Goal: Contribute content: Contribute content

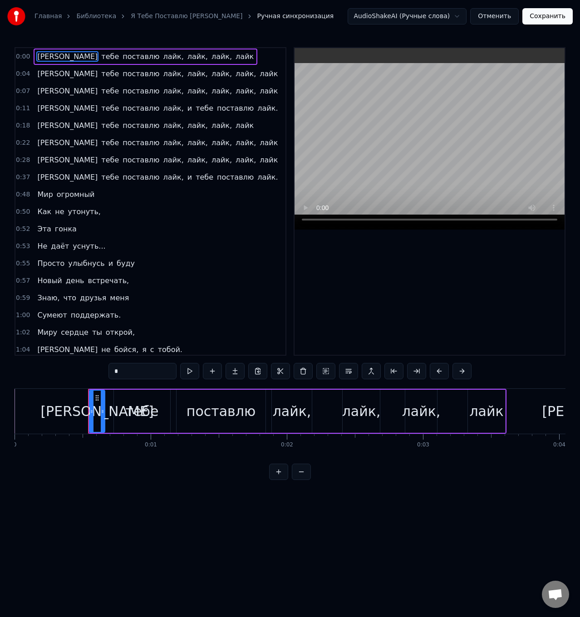
drag, startPoint x: 837, startPoint y: 574, endPoint x: 553, endPoint y: 574, distance: 283.5
click at [499, 494] on html "Главная Библиотека Я Тебе Поставлю Лайк • [PERSON_NAME] синхронизация AudioShak…" at bounding box center [290, 247] width 580 height 494
click at [190, 369] on button at bounding box center [189, 371] width 19 height 16
click at [192, 372] on button at bounding box center [189, 371] width 19 height 16
click at [191, 372] on button at bounding box center [189, 371] width 19 height 16
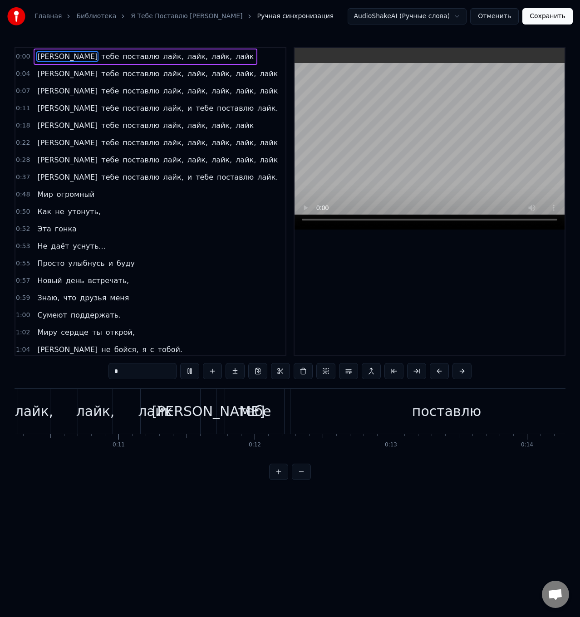
scroll to position [0, 1408]
click at [319, 405] on div "поставлю" at bounding box center [431, 411] width 312 height 45
type input "********"
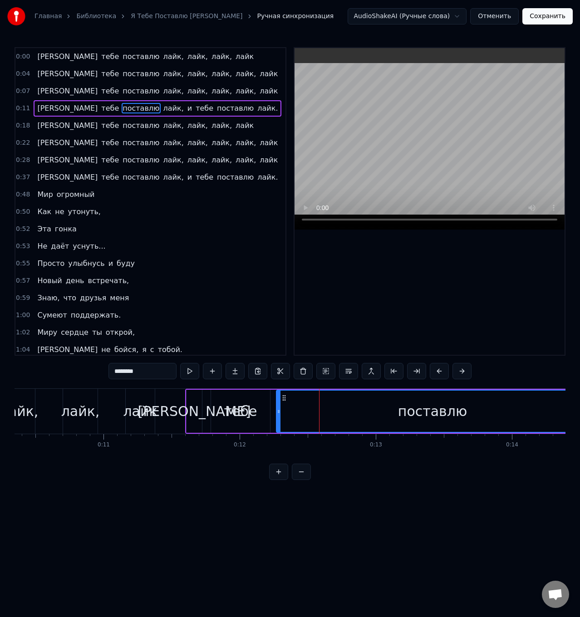
drag, startPoint x: 307, startPoint y: 406, endPoint x: 305, endPoint y: 412, distance: 6.5
click at [306, 408] on div "поставлю" at bounding box center [432, 411] width 311 height 41
click at [290, 408] on div "поставлю" at bounding box center [432, 411] width 311 height 41
click at [291, 411] on div "поставлю" at bounding box center [432, 411] width 311 height 41
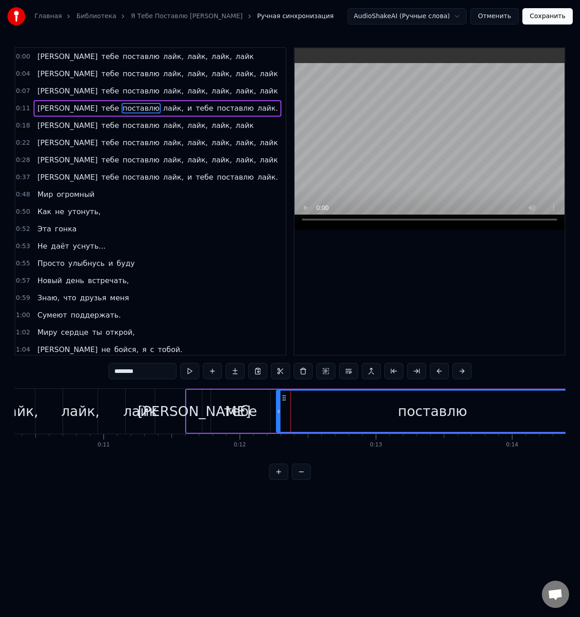
click at [291, 411] on div "поставлю" at bounding box center [432, 411] width 311 height 41
click at [210, 368] on button at bounding box center [212, 371] width 19 height 16
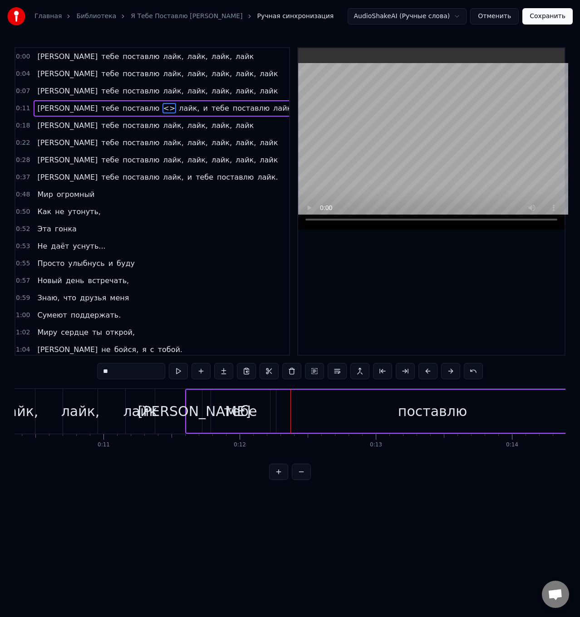
drag, startPoint x: 402, startPoint y: 415, endPoint x: 433, endPoint y: 411, distance: 30.7
click at [433, 411] on div "поставлю" at bounding box center [432, 411] width 69 height 20
type input "********"
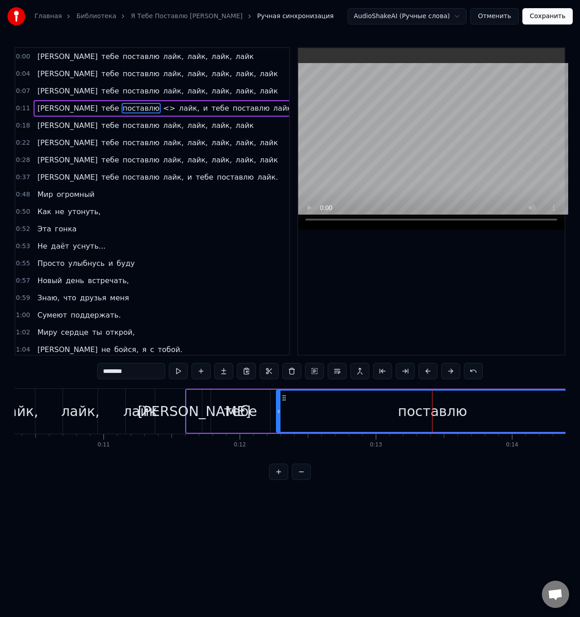
click at [424, 413] on div "поставлю" at bounding box center [432, 411] width 69 height 20
drag, startPoint x: 412, startPoint y: 412, endPoint x: 375, endPoint y: 412, distance: 37.2
click at [411, 411] on div "поставлю" at bounding box center [432, 411] width 69 height 20
click at [305, 410] on div "поставлю" at bounding box center [432, 411] width 311 height 41
click at [178, 372] on button at bounding box center [178, 371] width 19 height 16
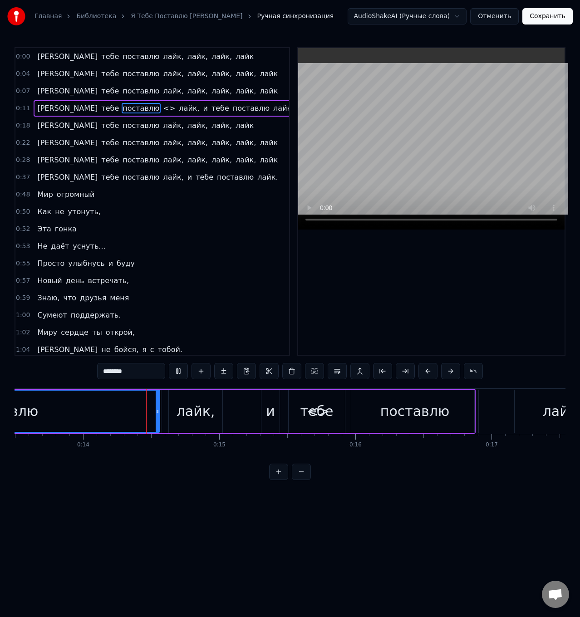
scroll to position [0, 1868]
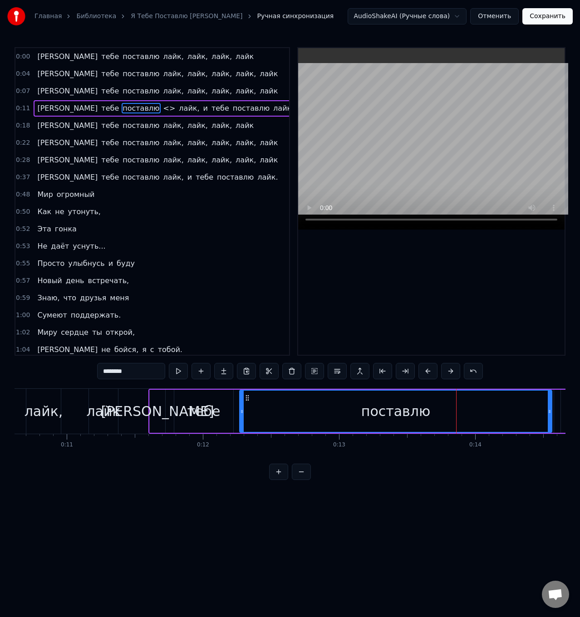
scroll to position [0, 1567]
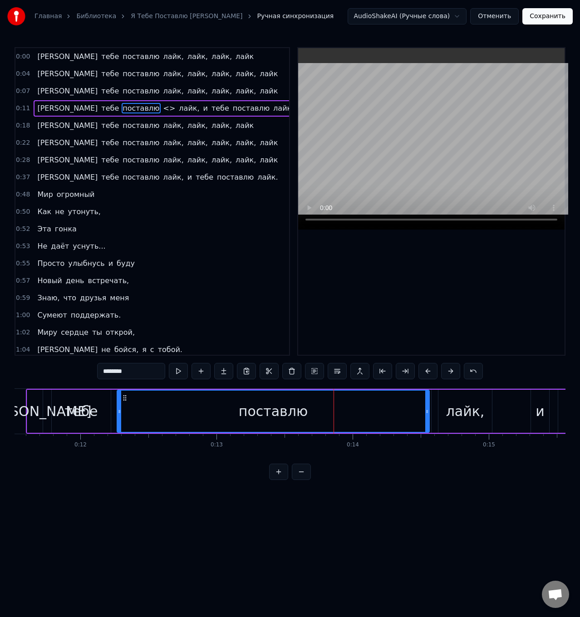
click at [139, 408] on div "поставлю" at bounding box center [272, 411] width 311 height 41
click at [142, 412] on div "поставлю" at bounding box center [272, 411] width 311 height 41
click at [150, 415] on div "поставлю" at bounding box center [272, 411] width 311 height 41
click at [200, 373] on button at bounding box center [200, 371] width 19 height 16
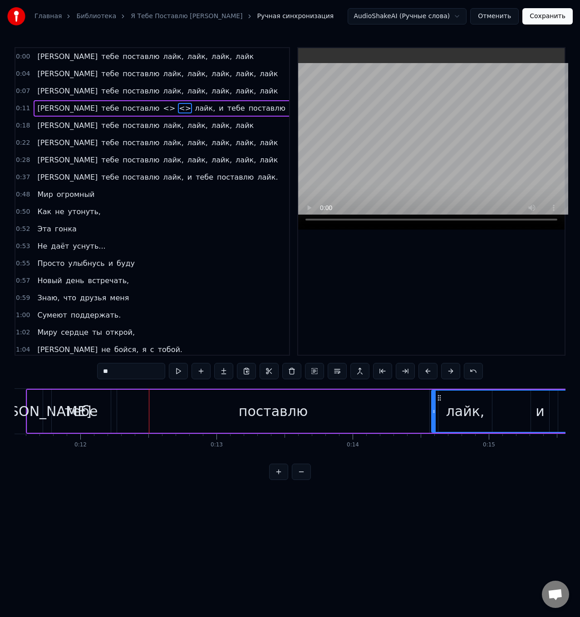
click at [164, 416] on div "поставлю" at bounding box center [273, 411] width 312 height 43
type input "********"
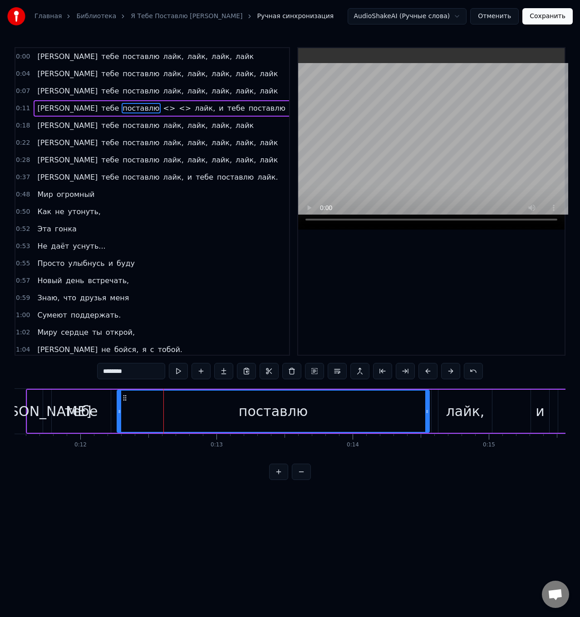
click at [152, 411] on div "поставлю" at bounding box center [272, 411] width 311 height 41
click at [201, 372] on button at bounding box center [200, 371] width 19 height 16
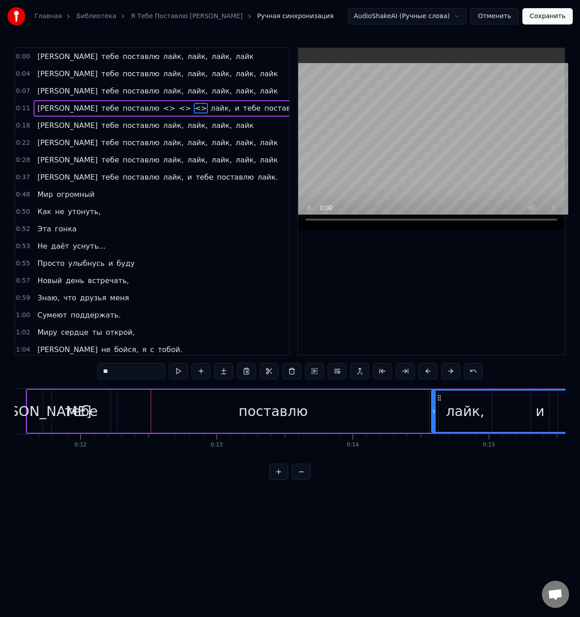
click at [279, 480] on button at bounding box center [278, 472] width 19 height 16
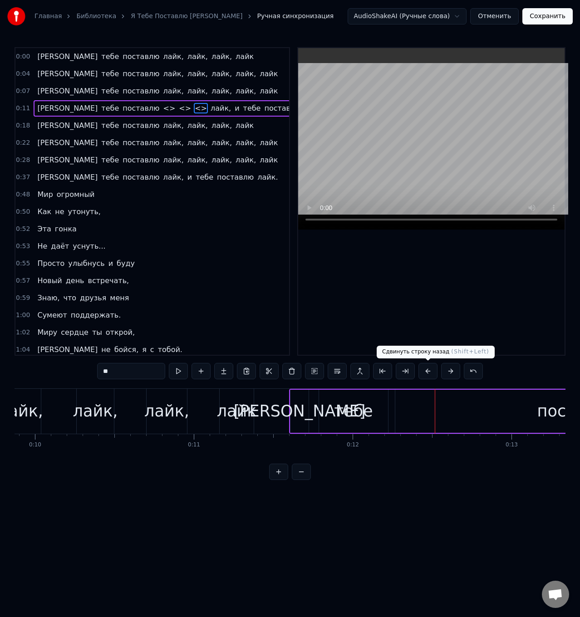
click at [432, 369] on button at bounding box center [427, 371] width 19 height 16
click at [451, 374] on button at bounding box center [450, 371] width 19 height 16
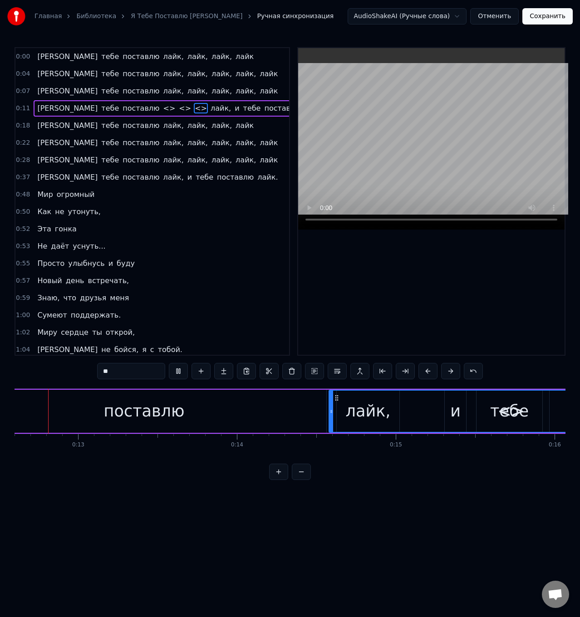
scroll to position [0, 1973]
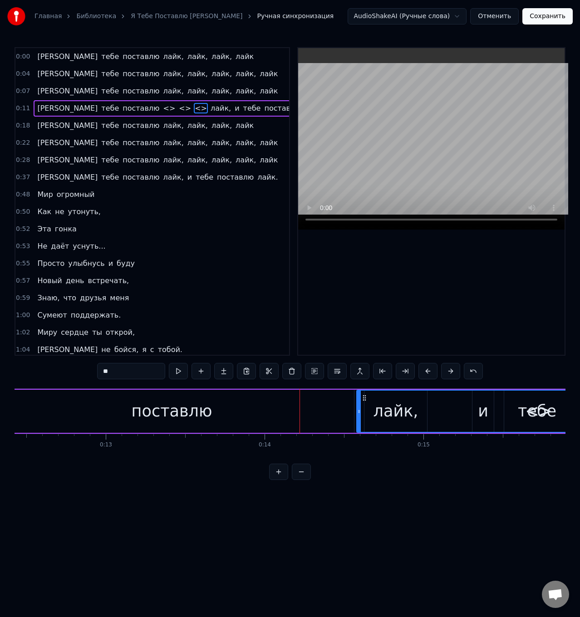
click at [300, 405] on div "поставлю" at bounding box center [172, 411] width 364 height 43
type input "********"
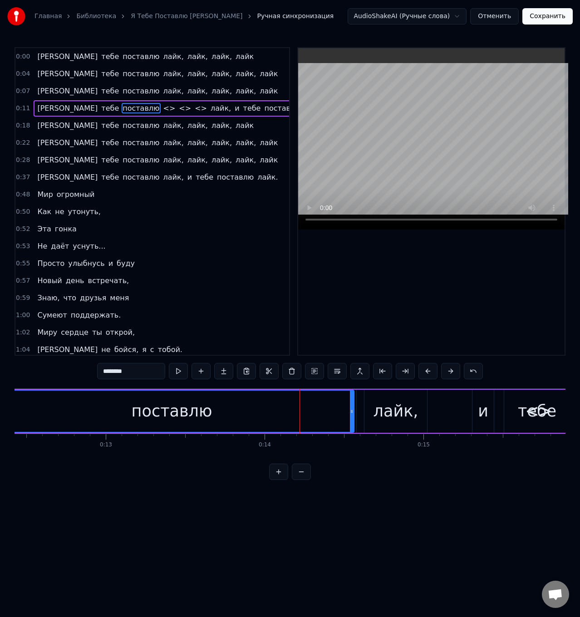
click at [40, 404] on div "поставлю" at bounding box center [171, 411] width 363 height 41
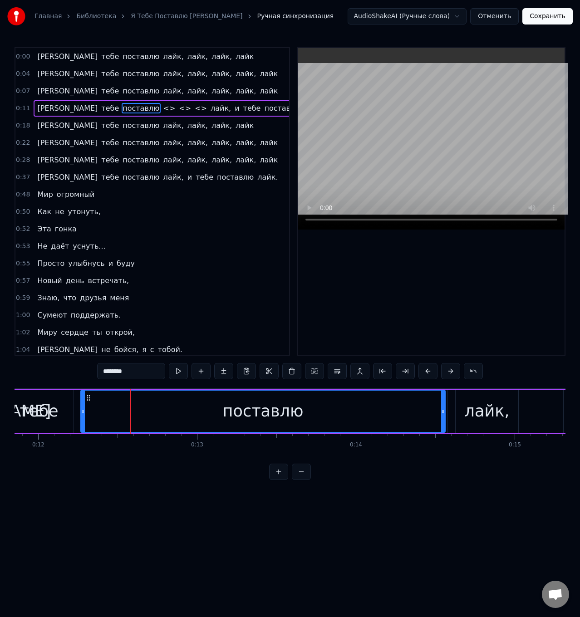
scroll to position [0, 1879]
click at [113, 402] on div "поставлю" at bounding box center [264, 411] width 363 height 41
click at [139, 372] on input "********" at bounding box center [131, 371] width 68 height 16
click at [199, 372] on button at bounding box center [200, 371] width 19 height 16
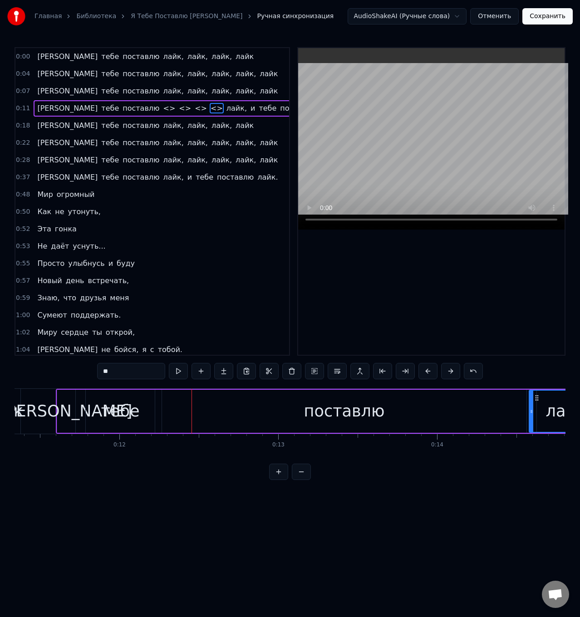
scroll to position [0, 1858]
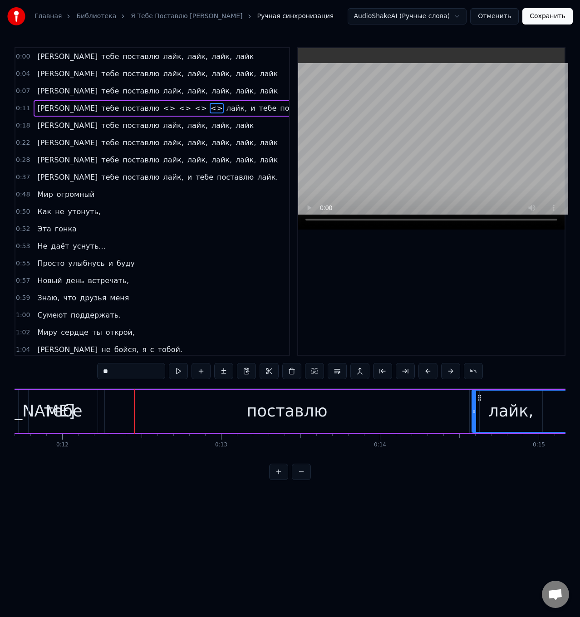
click at [125, 411] on div "поставлю" at bounding box center [287, 411] width 364 height 43
type input "********"
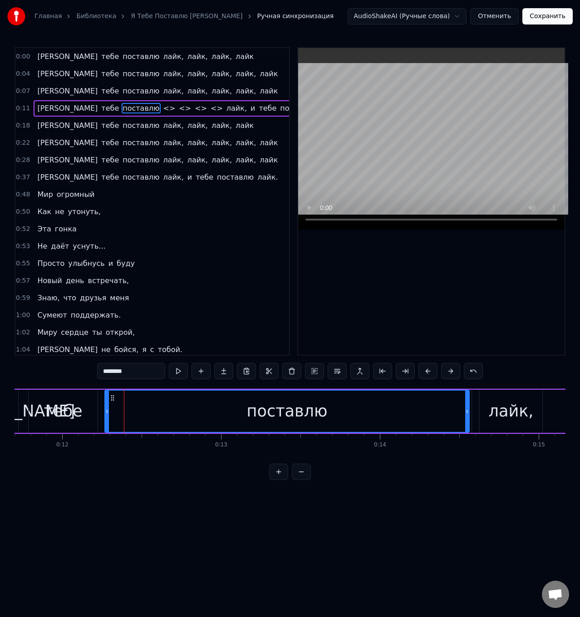
click at [143, 413] on div "поставлю" at bounding box center [286, 411] width 363 height 41
click at [197, 371] on button at bounding box center [200, 371] width 19 height 16
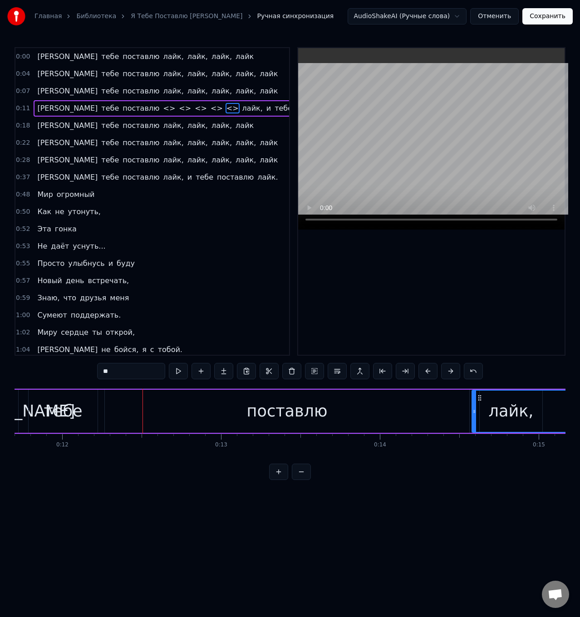
click at [141, 374] on input "**" at bounding box center [131, 371] width 68 height 16
click at [105, 372] on input "**" at bounding box center [131, 371] width 68 height 16
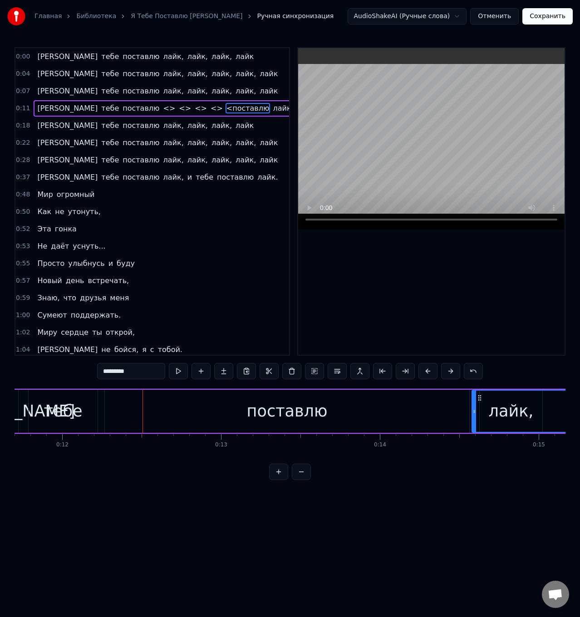
type input "*********"
click at [198, 373] on button at bounding box center [200, 371] width 19 height 16
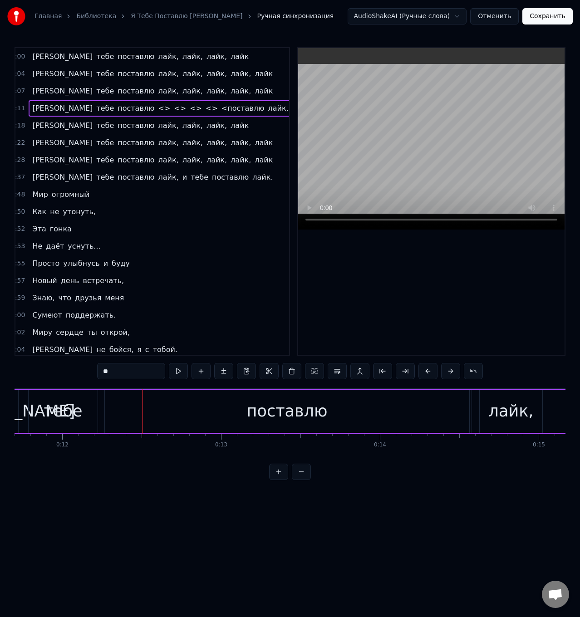
click at [205, 107] on span "<>" at bounding box center [212, 108] width 14 height 10
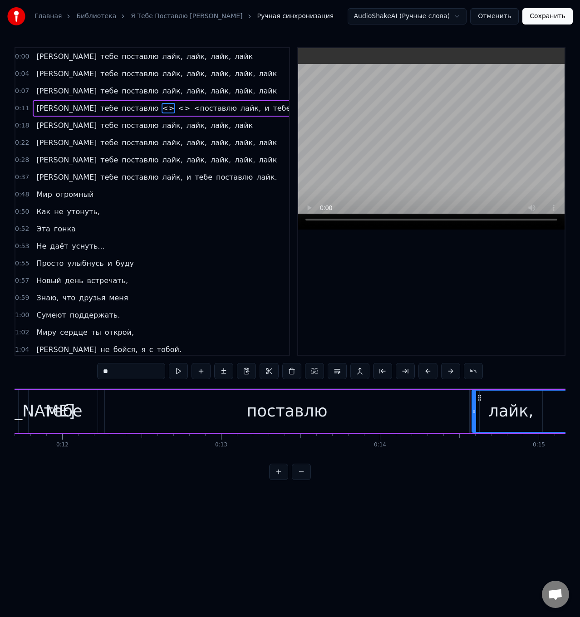
scroll to position [0, 0]
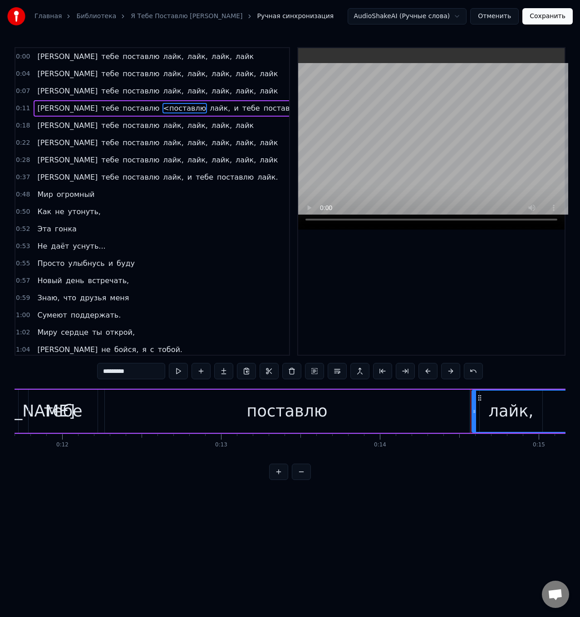
click at [303, 111] on span "<>" at bounding box center [310, 108] width 14 height 10
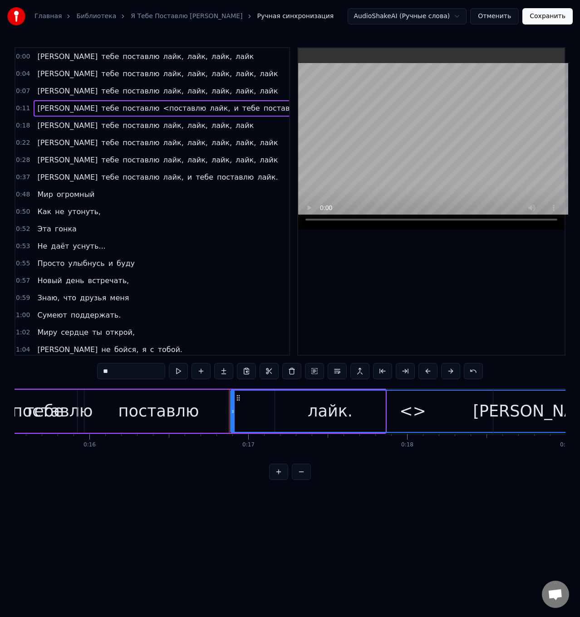
scroll to position [0, 2635]
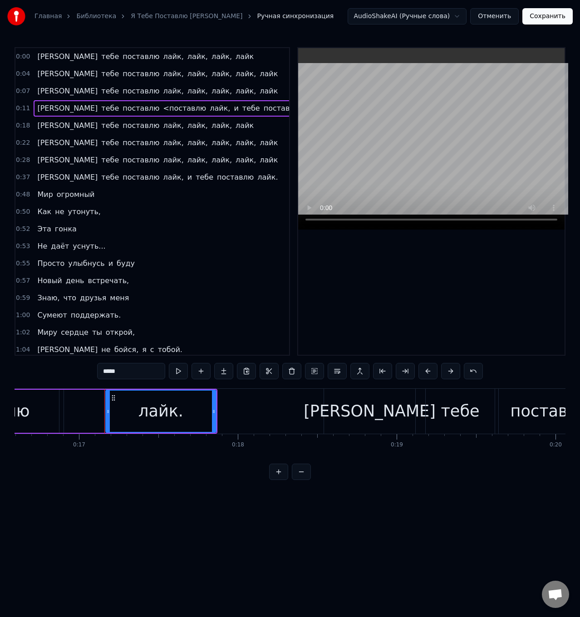
click at [122, 109] on span "поставлю" at bounding box center [141, 108] width 39 height 10
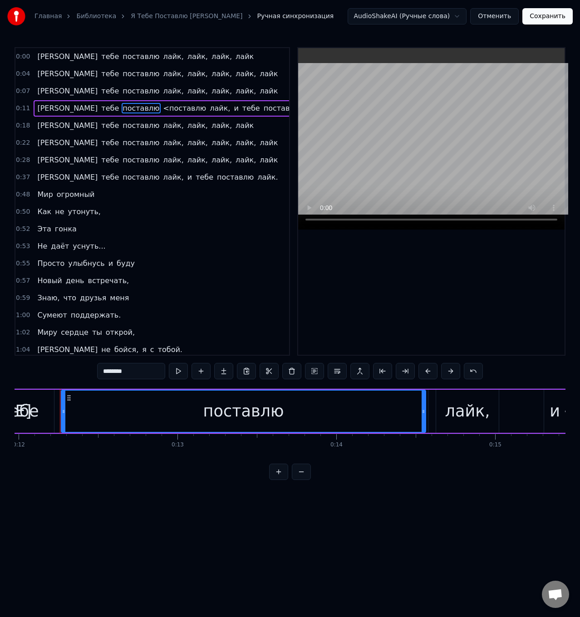
click at [37, 107] on span "[PERSON_NAME]" at bounding box center [67, 108] width 62 height 10
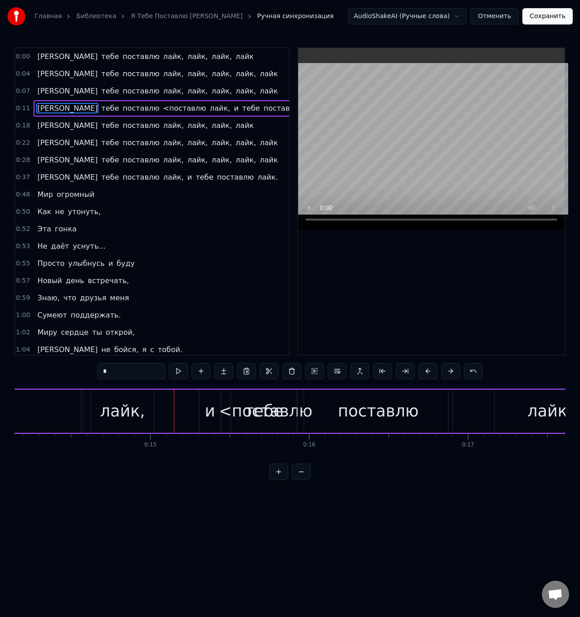
scroll to position [0, 2292]
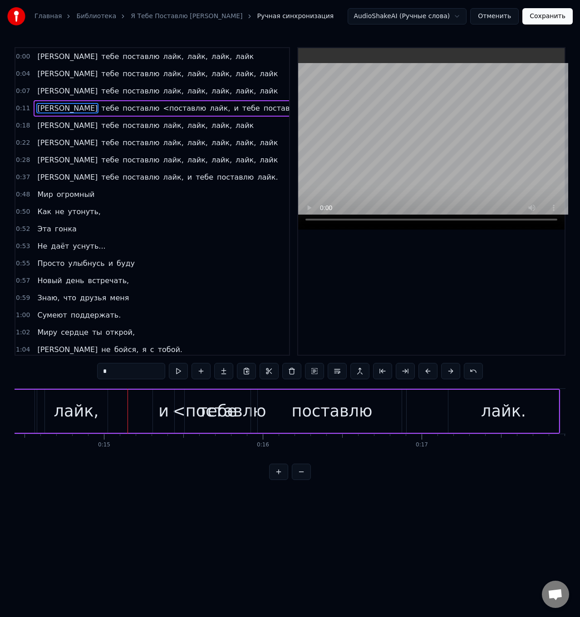
click at [211, 406] on div "тебе" at bounding box center [217, 411] width 39 height 24
click at [285, 417] on div "поставлю" at bounding box center [332, 411] width 148 height 43
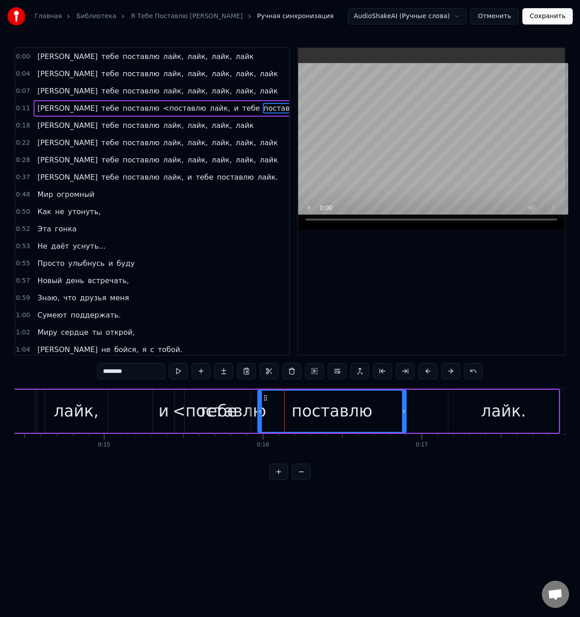
click at [162, 105] on span "<поставлю" at bounding box center [184, 108] width 45 height 10
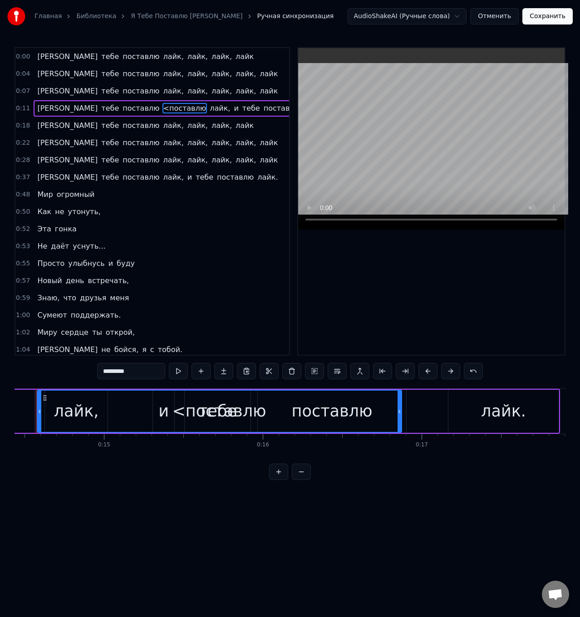
scroll to position [0, 2268]
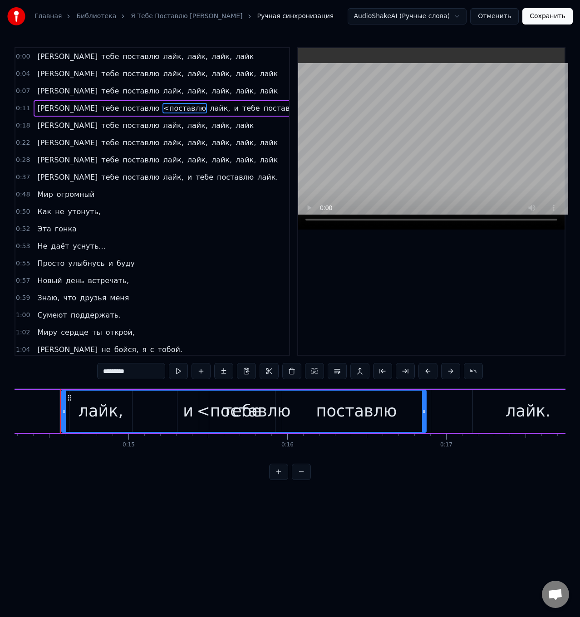
click at [162, 108] on span "<поставлю" at bounding box center [184, 108] width 45 height 10
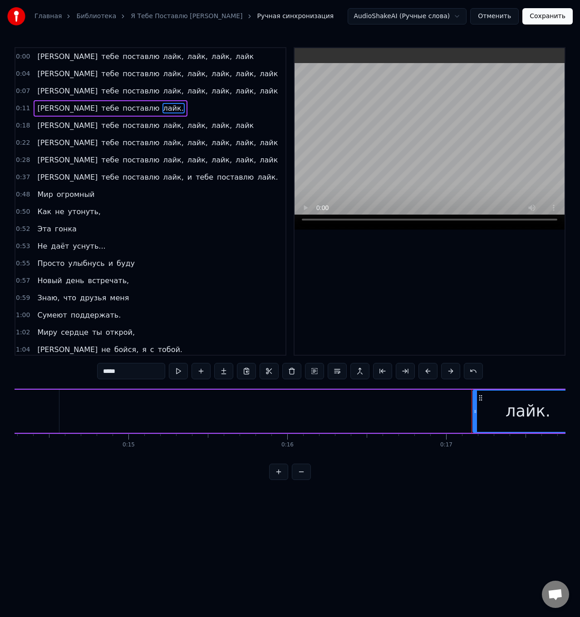
type input "*"
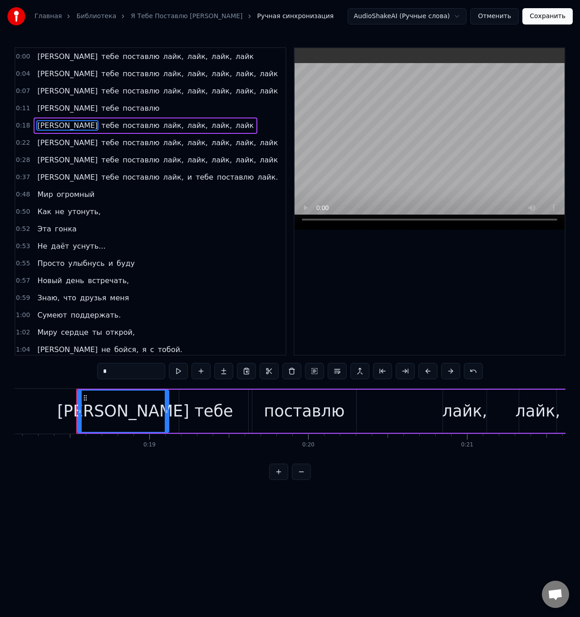
scroll to position [0, 2898]
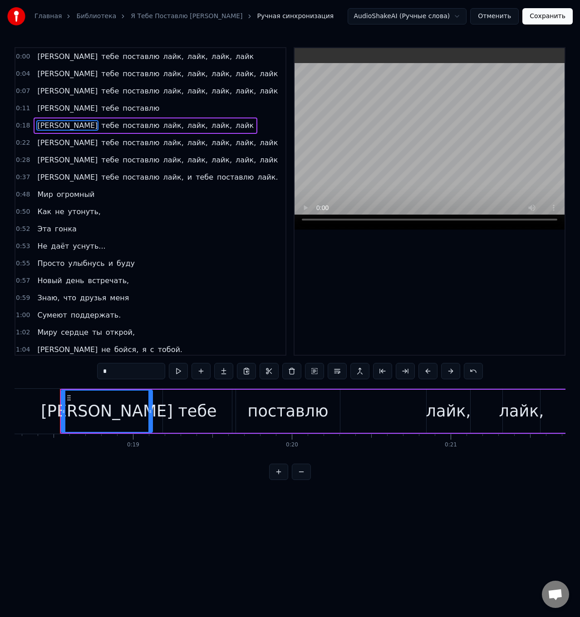
click at [104, 106] on div "0:11 И тебе поставлю" at bounding box center [150, 108] width 270 height 17
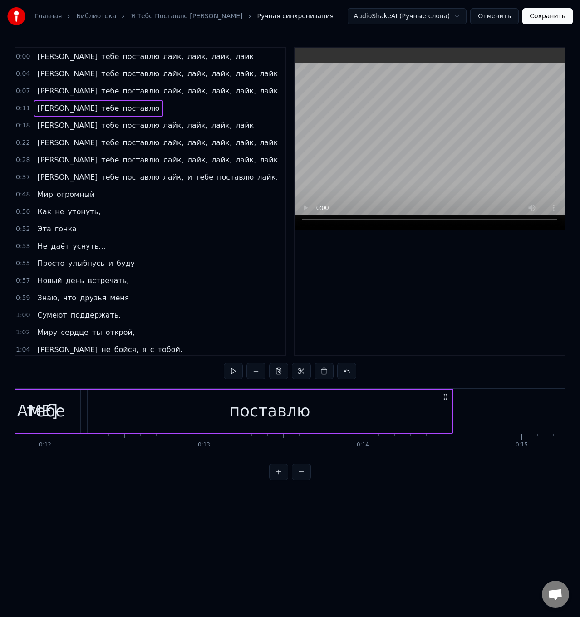
click at [96, 109] on div "И тебе поставлю" at bounding box center [98, 108] width 129 height 16
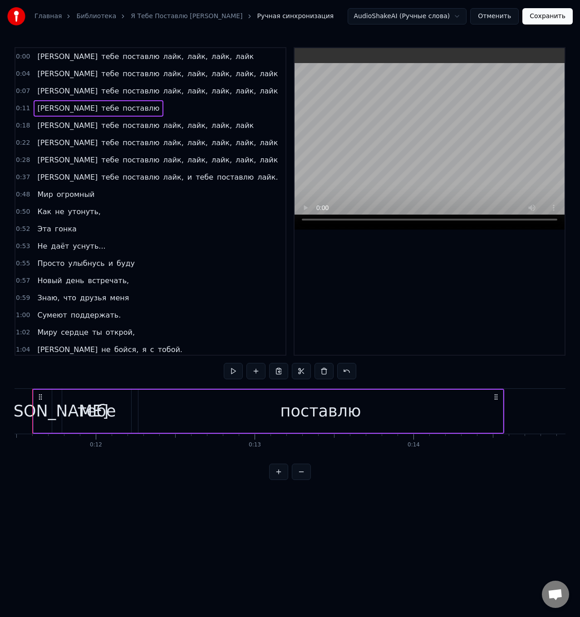
scroll to position [0, 1796]
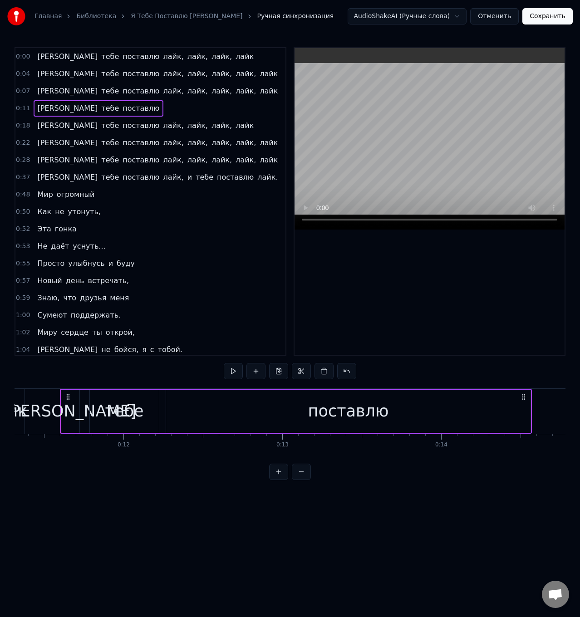
click at [122, 109] on span "поставлю" at bounding box center [141, 108] width 39 height 10
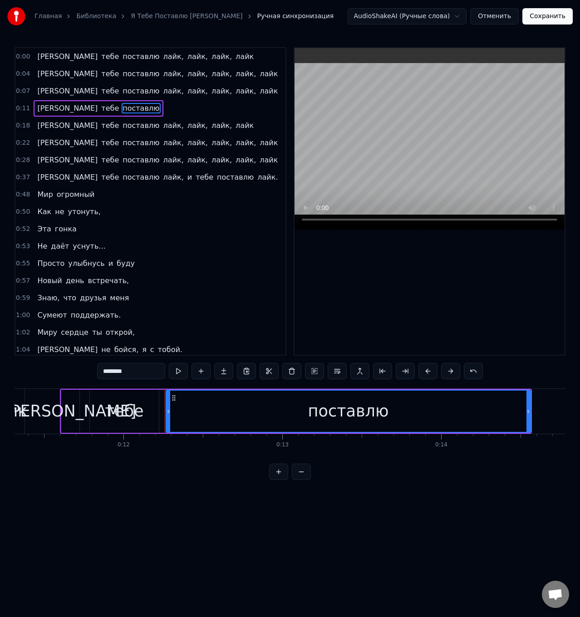
click at [96, 108] on div "И тебе поставлю" at bounding box center [98, 108] width 129 height 16
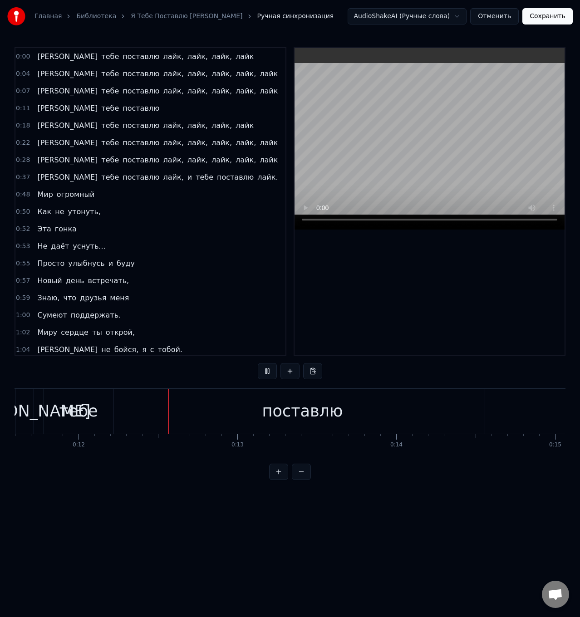
scroll to position [0, 1855]
click at [284, 411] on div "поставлю" at bounding box center [288, 411] width 81 height 24
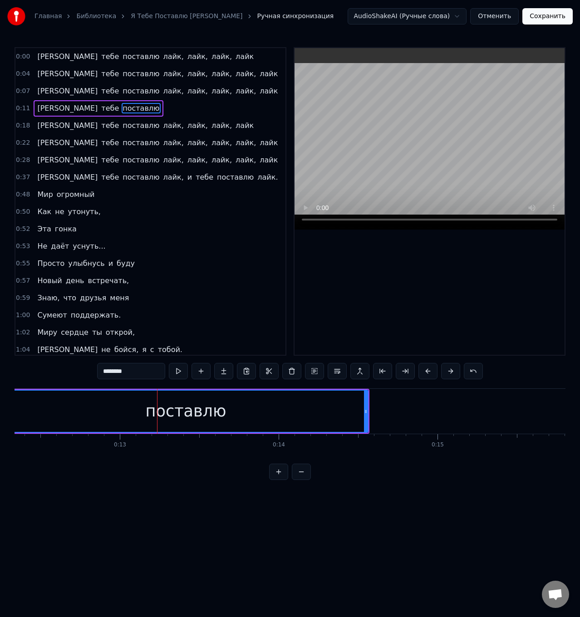
scroll to position [0, 1982]
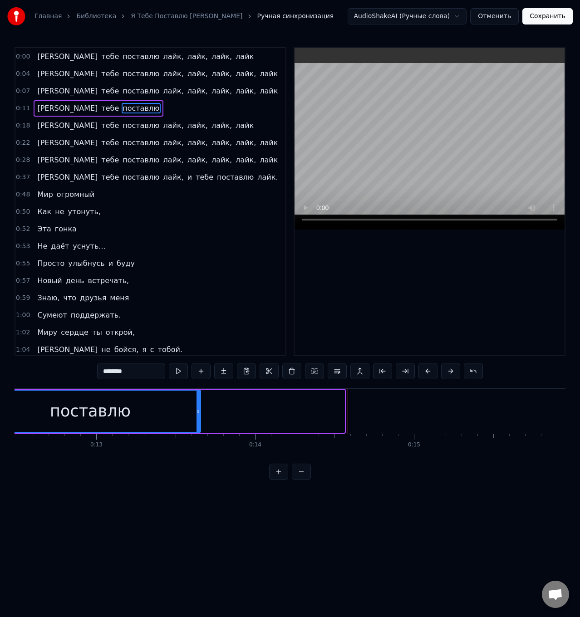
drag, startPoint x: 341, startPoint y: 409, endPoint x: 196, endPoint y: 414, distance: 144.8
click at [197, 416] on div at bounding box center [198, 411] width 4 height 41
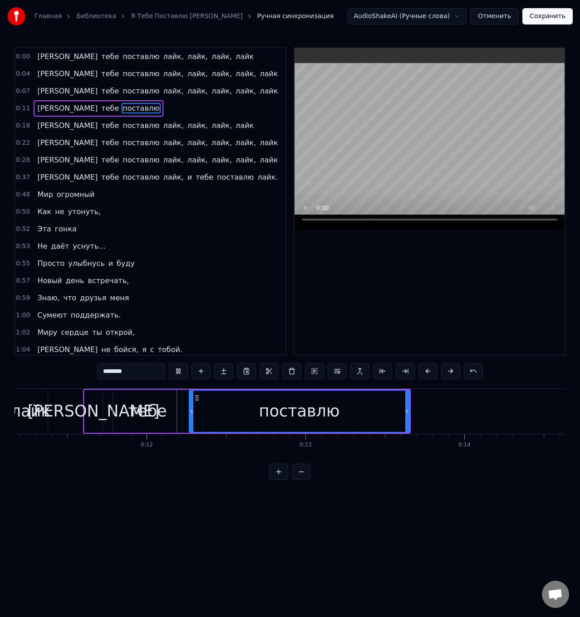
scroll to position [0, 1796]
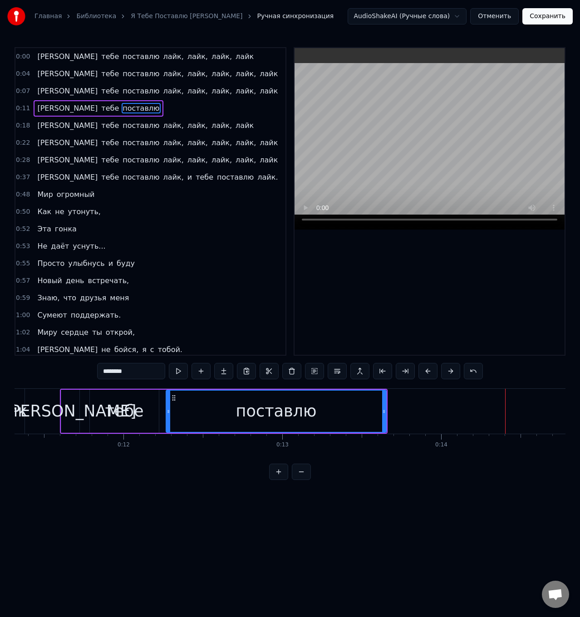
click at [328, 411] on div "поставлю" at bounding box center [275, 411] width 219 height 41
click at [315, 411] on div "поставлю" at bounding box center [275, 411] width 219 height 41
click at [196, 372] on button at bounding box center [200, 371] width 19 height 16
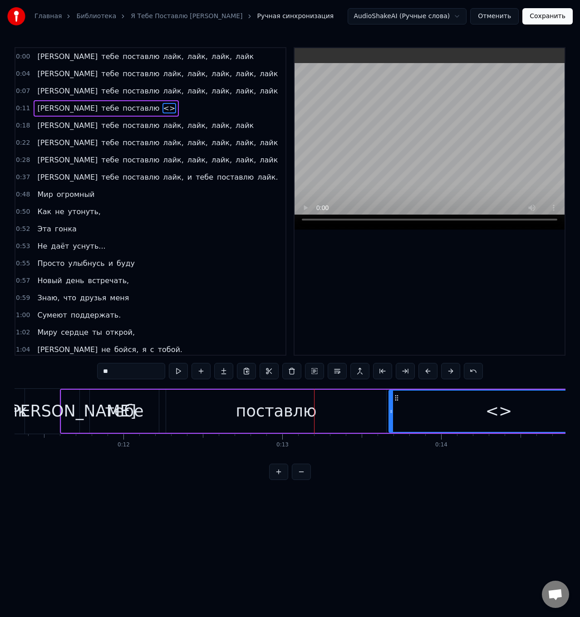
click at [107, 370] on input "**" at bounding box center [131, 371] width 68 height 16
type input "******"
click at [229, 283] on div "0:57 Новый день встречать," at bounding box center [150, 280] width 270 height 17
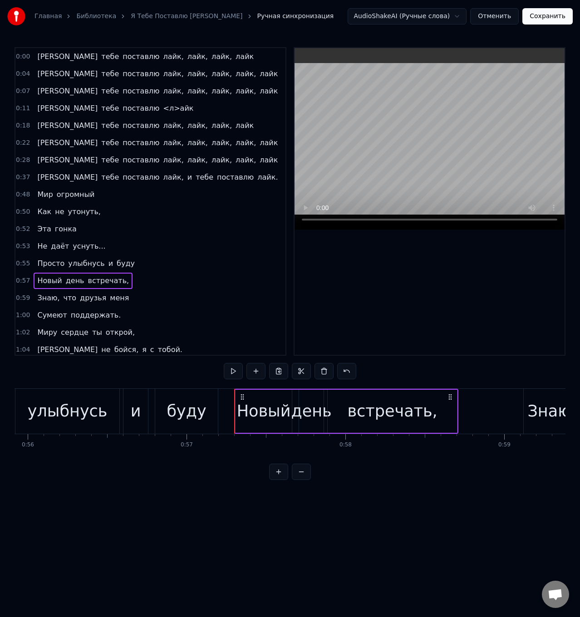
scroll to position [0, 9052]
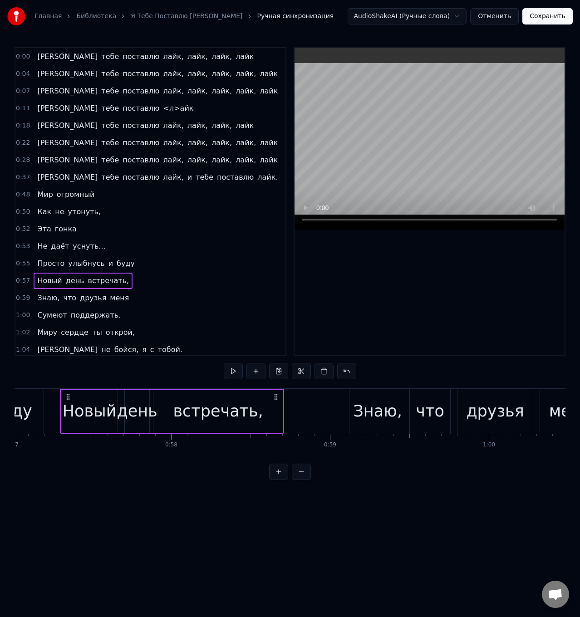
click at [162, 93] on span "лайк," at bounding box center [173, 91] width 22 height 10
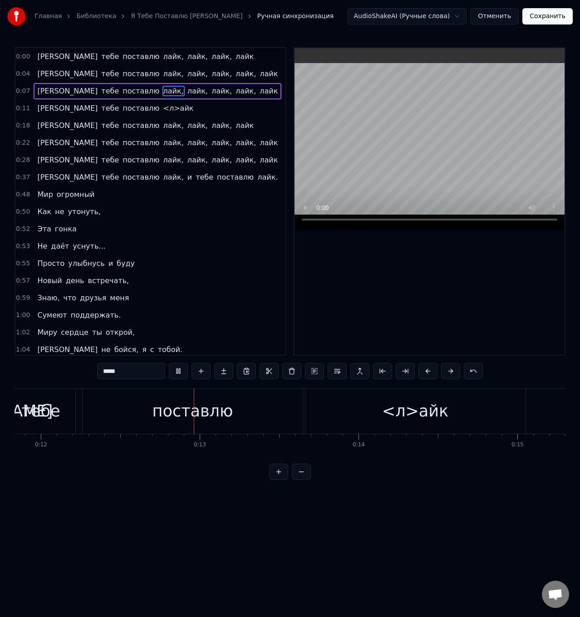
scroll to position [0, 1926]
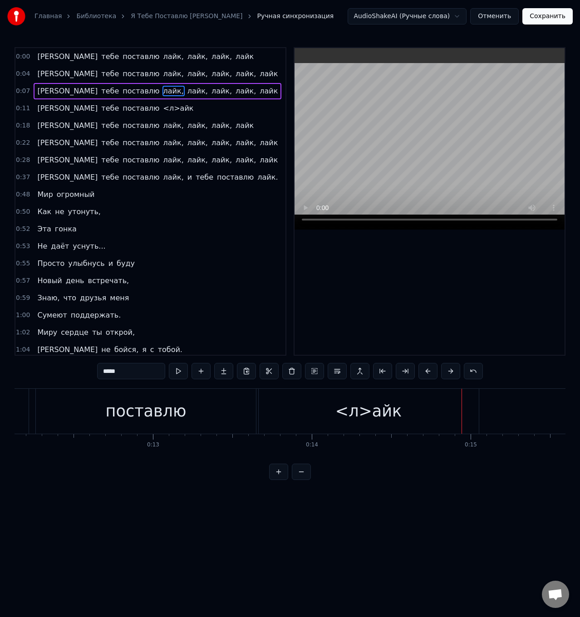
click at [71, 404] on div "поставлю" at bounding box center [146, 411] width 220 height 45
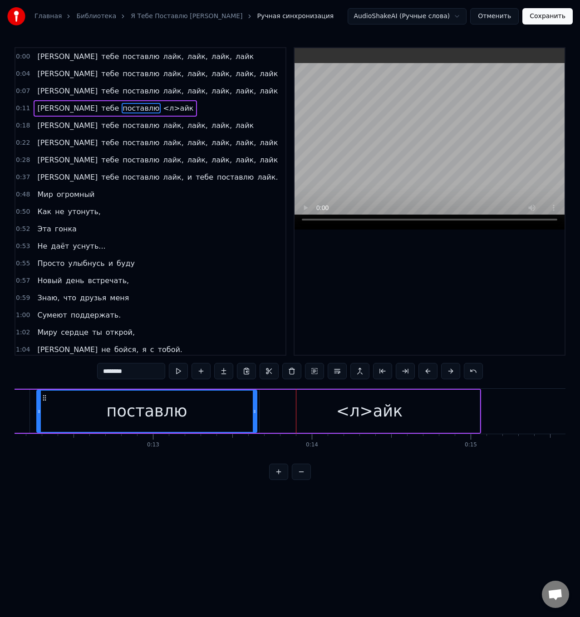
click at [299, 419] on div "<л>айк" at bounding box center [369, 411] width 220 height 43
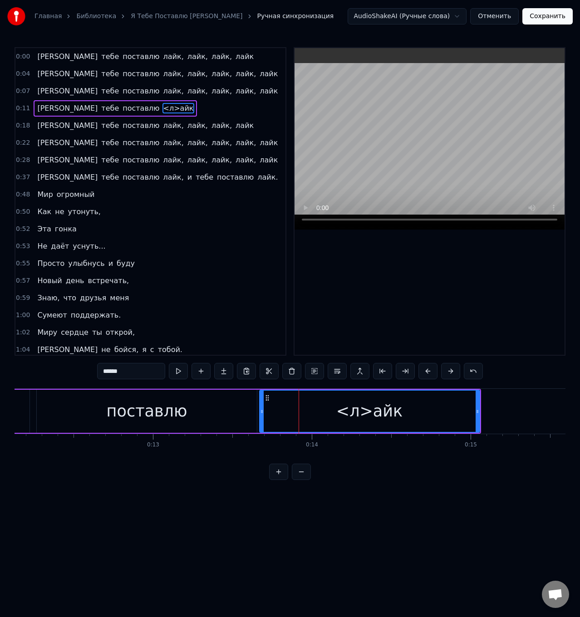
click at [343, 411] on div "<л>айк" at bounding box center [369, 411] width 66 height 24
click at [162, 109] on span "<л>айк" at bounding box center [178, 108] width 32 height 10
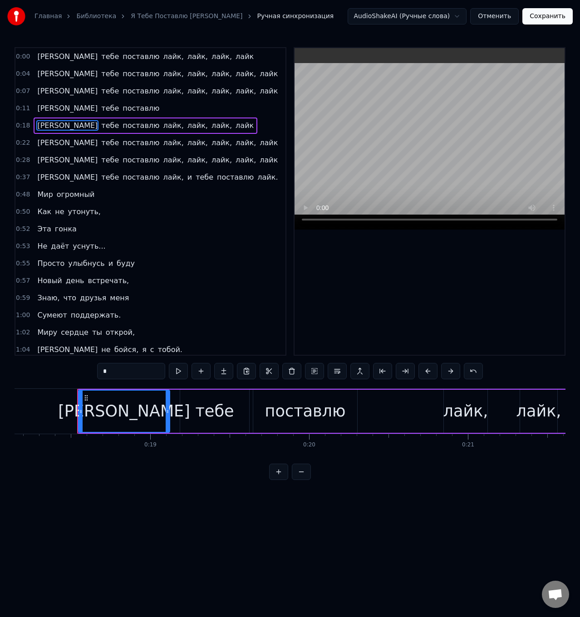
scroll to position [0, 2898]
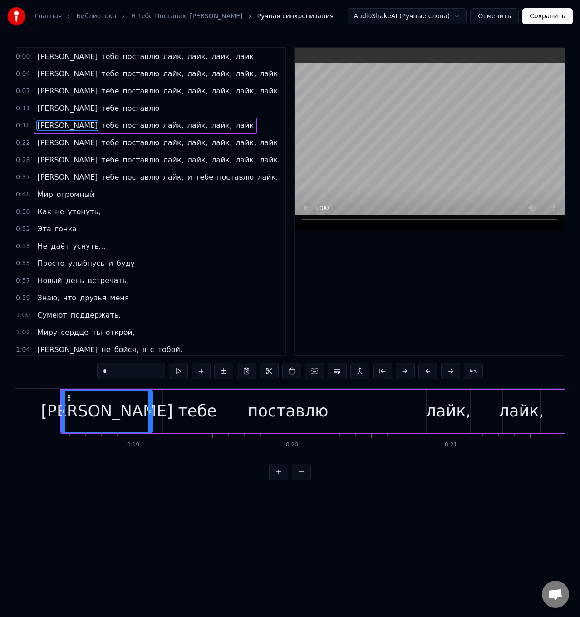
click at [122, 108] on span "поставлю" at bounding box center [141, 108] width 39 height 10
type input "********"
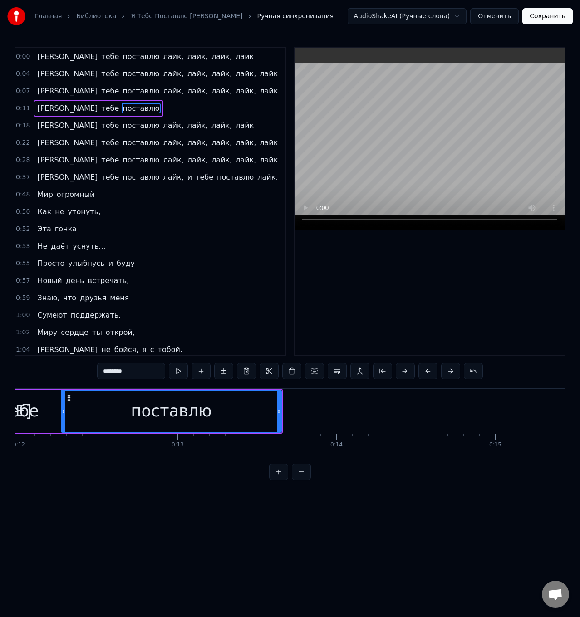
click at [96, 111] on div "И тебе поставлю" at bounding box center [98, 108] width 129 height 16
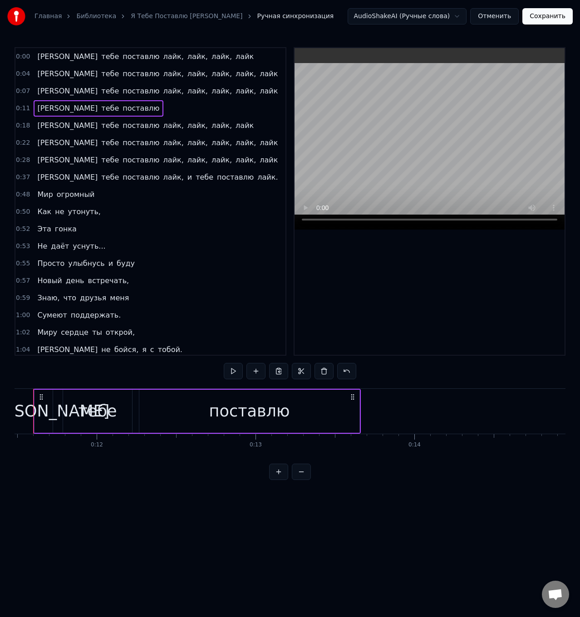
scroll to position [0, 1796]
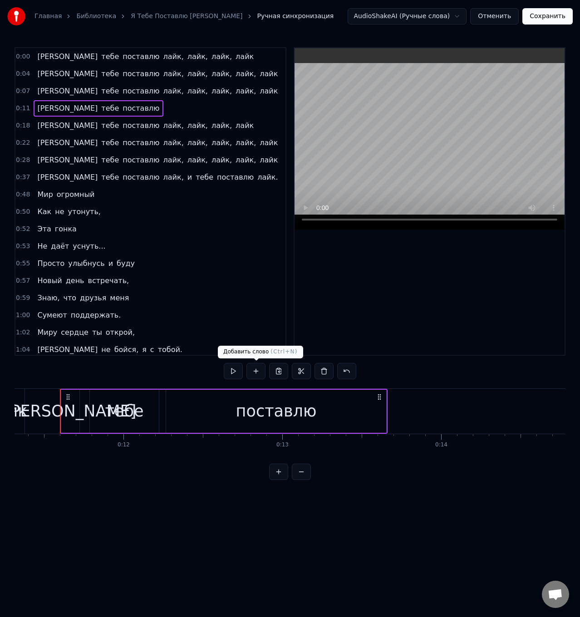
click at [258, 370] on button at bounding box center [255, 371] width 19 height 16
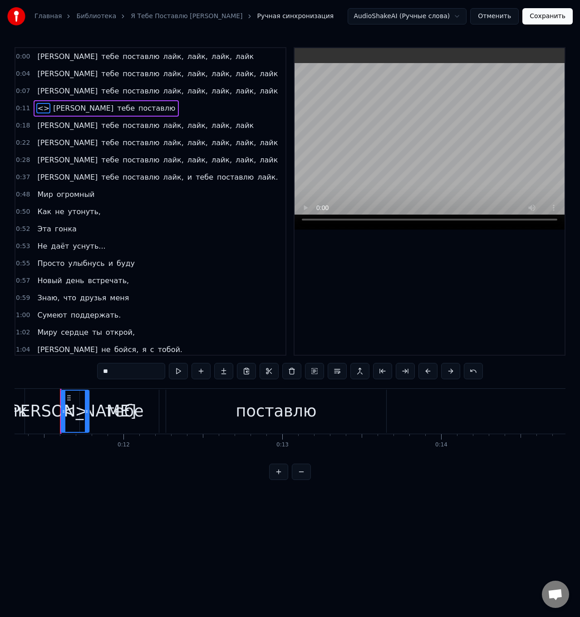
drag, startPoint x: 38, startPoint y: 108, endPoint x: 108, endPoint y: 103, distance: 70.0
click at [108, 103] on div "<> И тебе поставлю" at bounding box center [106, 108] width 145 height 16
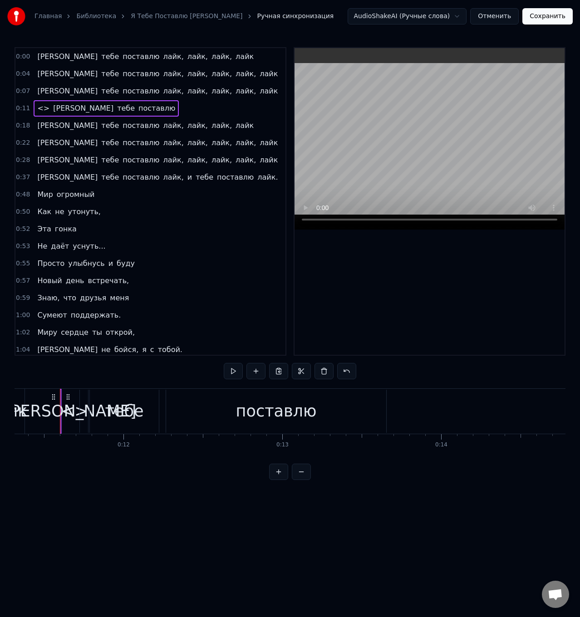
click at [40, 110] on span "<>" at bounding box center [43, 108] width 14 height 10
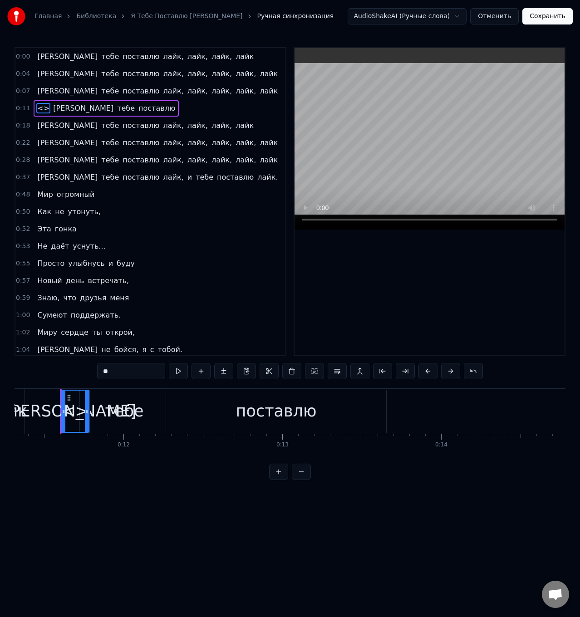
click at [42, 106] on span "<>" at bounding box center [43, 108] width 14 height 10
type input "*"
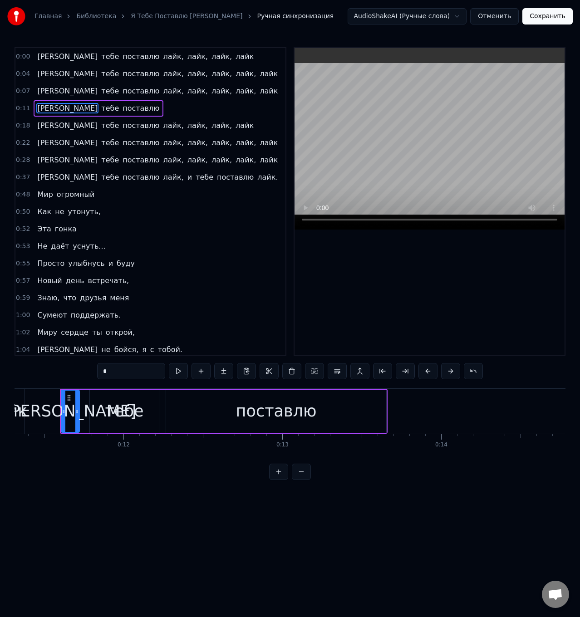
click at [95, 104] on div "И тебе поставлю" at bounding box center [98, 108] width 129 height 16
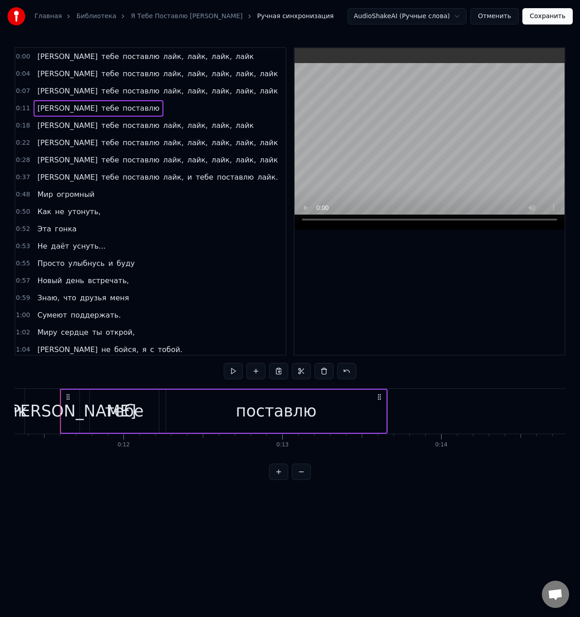
click at [122, 109] on span "поставлю" at bounding box center [141, 108] width 39 height 10
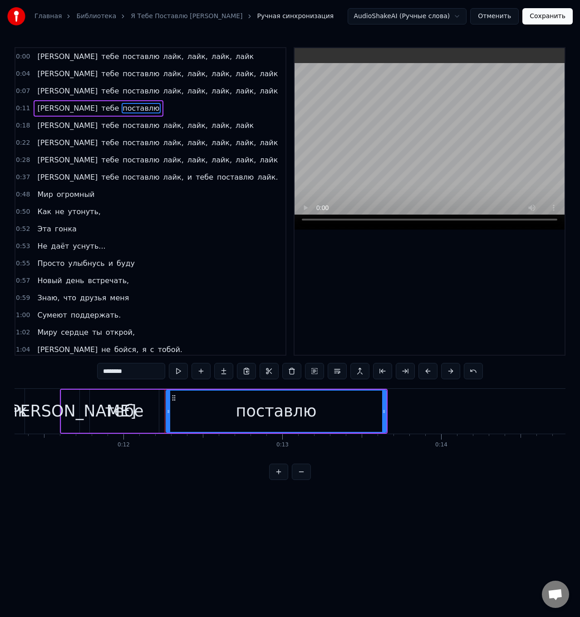
click at [328, 417] on div "поставлю" at bounding box center [275, 411] width 219 height 41
click at [320, 410] on div "поставлю" at bounding box center [275, 411] width 219 height 41
click at [199, 374] on button at bounding box center [200, 371] width 19 height 16
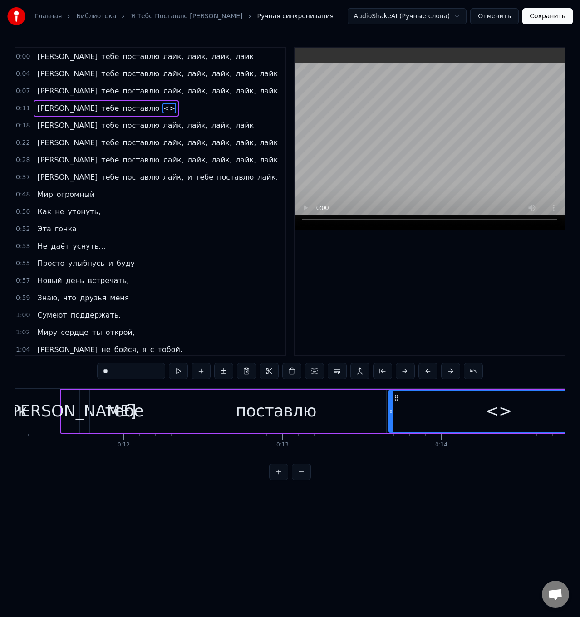
drag, startPoint x: 115, startPoint y: 373, endPoint x: 100, endPoint y: 372, distance: 14.6
click at [100, 372] on input "**" at bounding box center [131, 371] width 68 height 16
type input "*********"
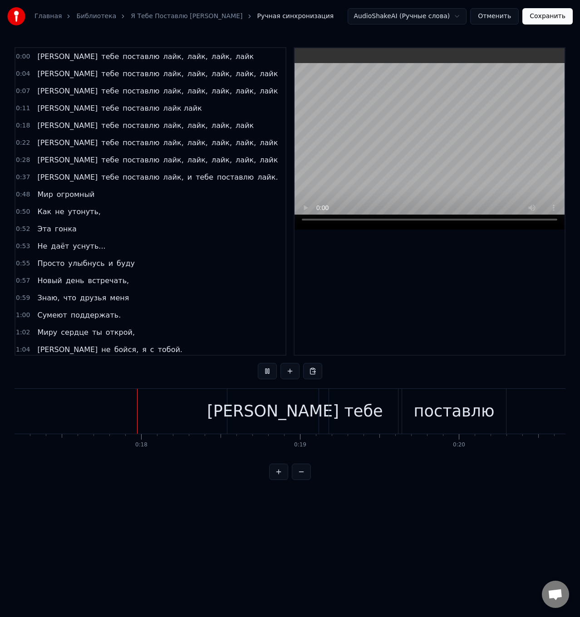
scroll to position [0, 2745]
click at [464, 17] on html "Главная Библиотека Я Тебе Поставлю Лайк • [PERSON_NAME] синхронизация AudioShak…" at bounding box center [290, 247] width 580 height 494
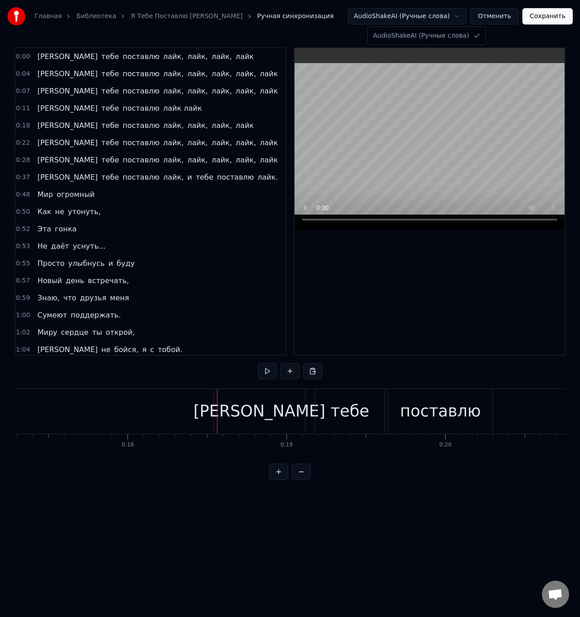
click at [293, 29] on html "Главная Библиотека Я Тебе Поставлю Лайк • [PERSON_NAME] синхронизация AudioShak…" at bounding box center [290, 247] width 580 height 494
drag, startPoint x: 33, startPoint y: 57, endPoint x: 133, endPoint y: 251, distance: 218.3
click at [133, 251] on div "0:00 Я тебе поставлю лайк, лайк, лайк, лайк 0:04 Я тебе поставлю лайк, лайк, ла…" at bounding box center [151, 201] width 272 height 308
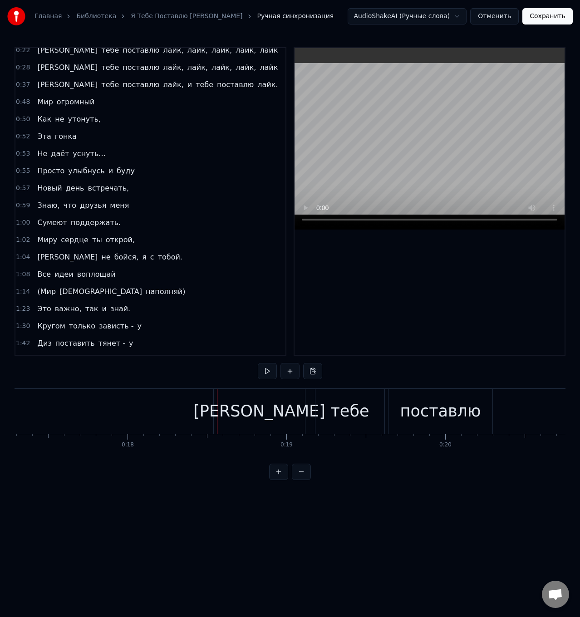
scroll to position [0, 0]
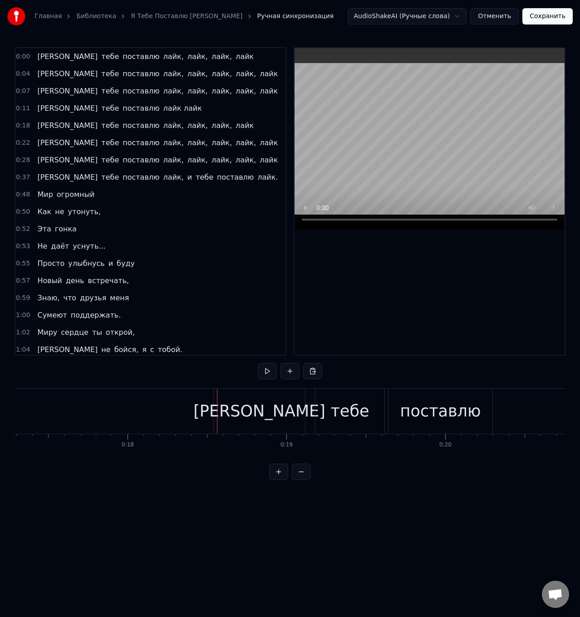
click at [196, 15] on link "Я Тебе Поставлю [PERSON_NAME]" at bounding box center [187, 16] width 112 height 9
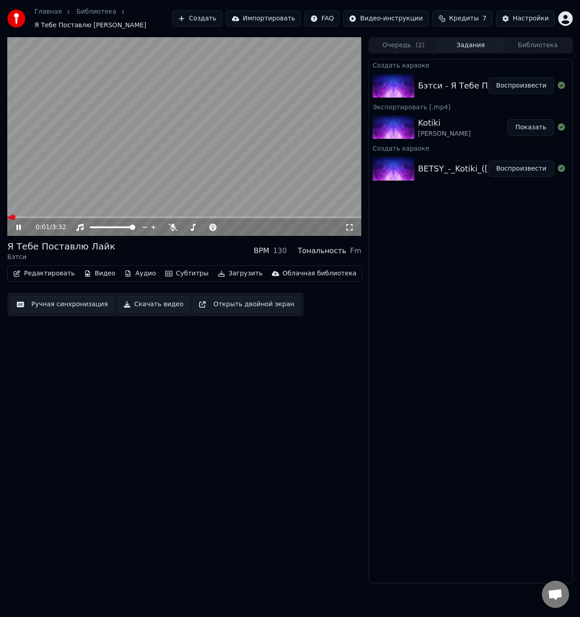
click at [173, 140] on video at bounding box center [184, 136] width 354 height 199
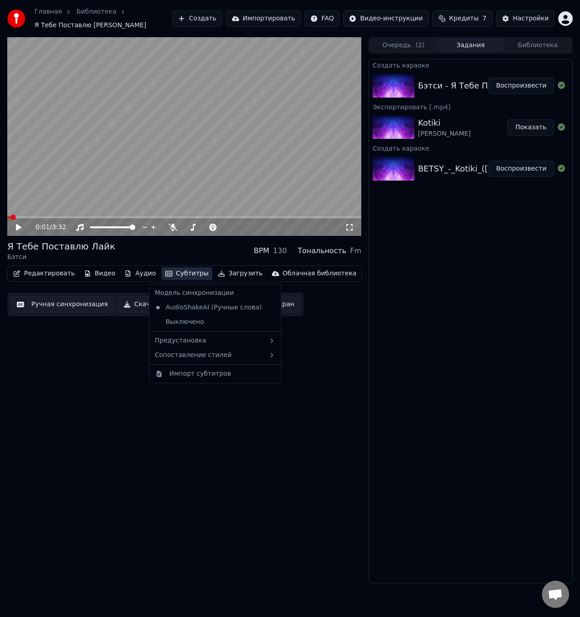
click at [186, 273] on button "Субтитры" at bounding box center [186, 273] width 51 height 13
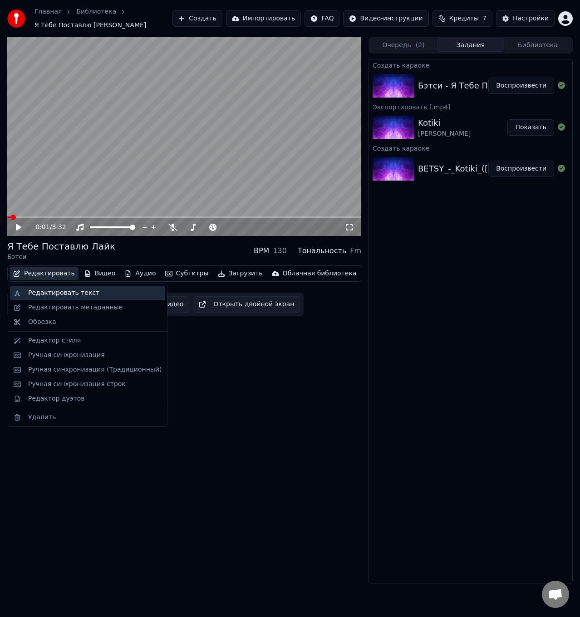
click at [33, 298] on div "Редактировать текст" at bounding box center [87, 293] width 155 height 15
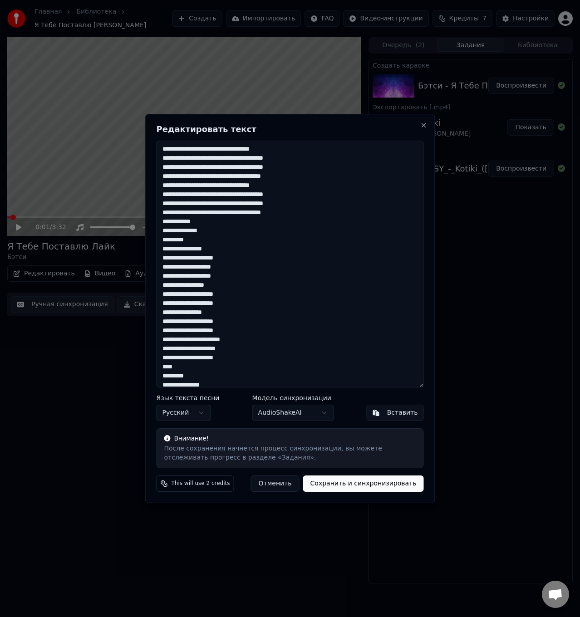
scroll to position [60, 0]
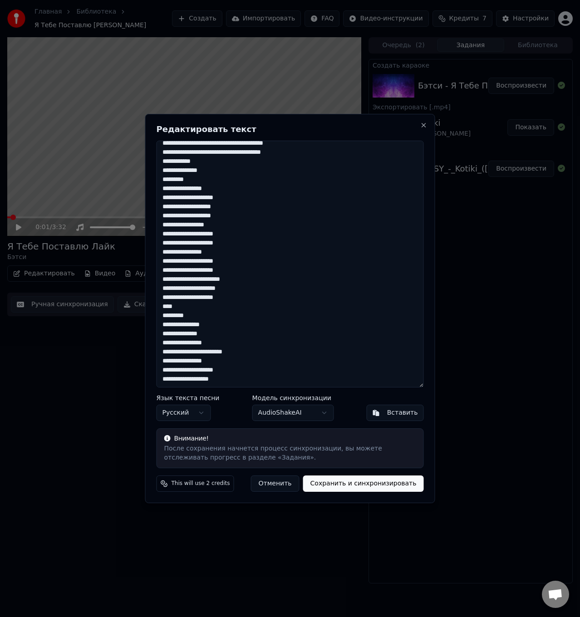
drag, startPoint x: 158, startPoint y: 147, endPoint x: 296, endPoint y: 428, distance: 312.8
click at [296, 428] on div "**********" at bounding box center [290, 308] width 290 height 389
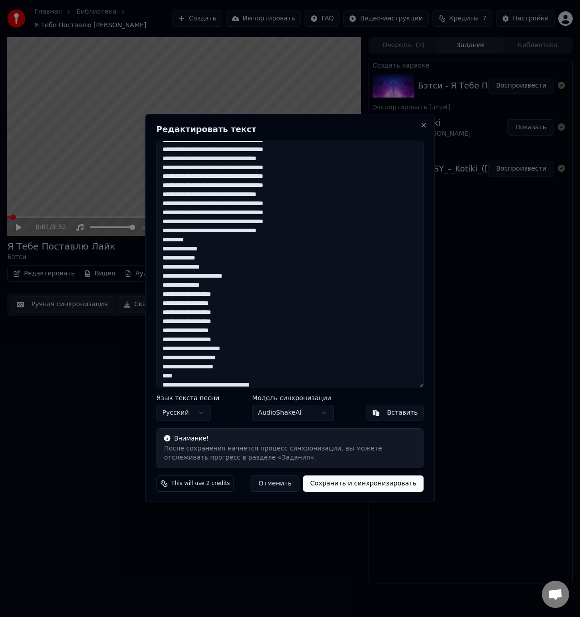
scroll to position [423, 0]
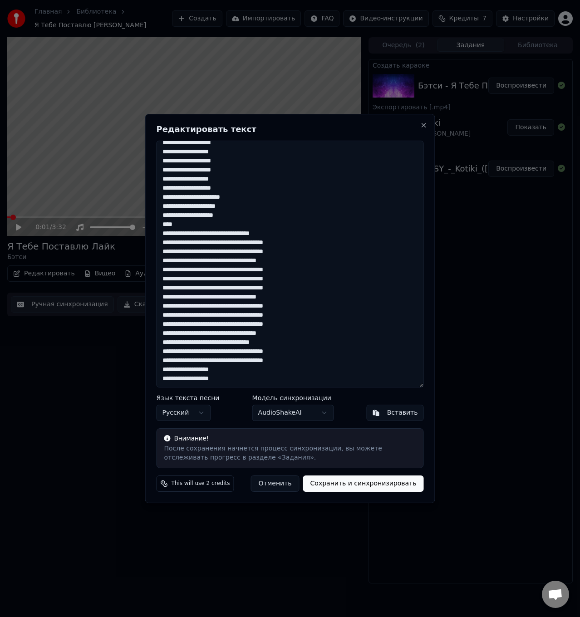
type textarea "**********"
click at [359, 484] on button "Сохранить и синхронизировать" at bounding box center [363, 483] width 121 height 16
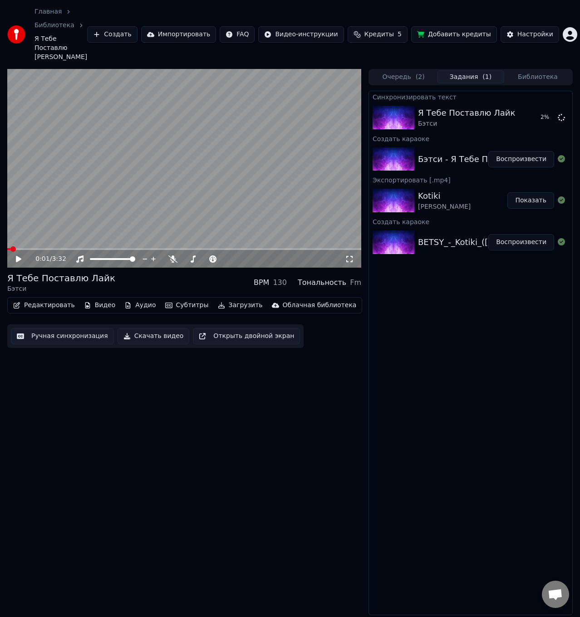
click at [474, 29] on button "Добавить кредиты" at bounding box center [454, 34] width 86 height 16
click at [380, 30] on span "Кредиты" at bounding box center [378, 34] width 29 height 9
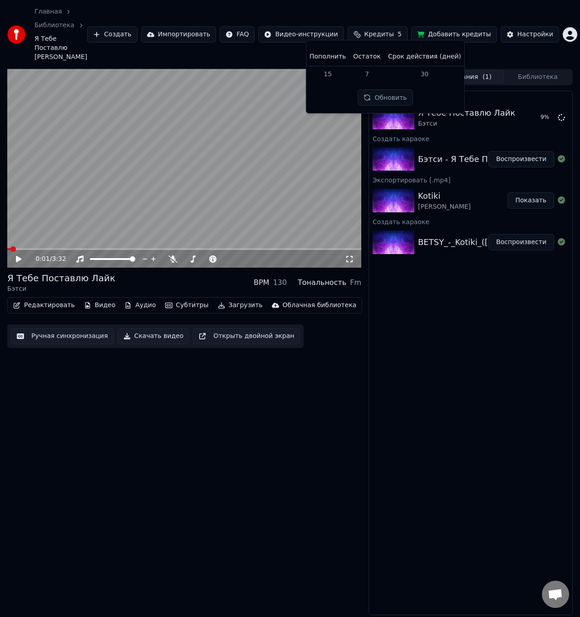
click at [294, 46] on div "Главная Библиотека Я Тебе Поставлю [PERSON_NAME] Импортировать FAQ Видео-инстру…" at bounding box center [290, 34] width 580 height 69
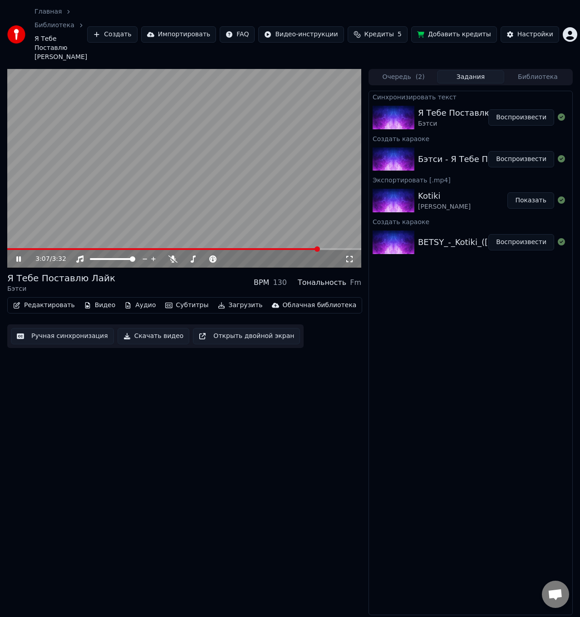
click at [58, 299] on button "Редактировать" at bounding box center [44, 305] width 69 height 13
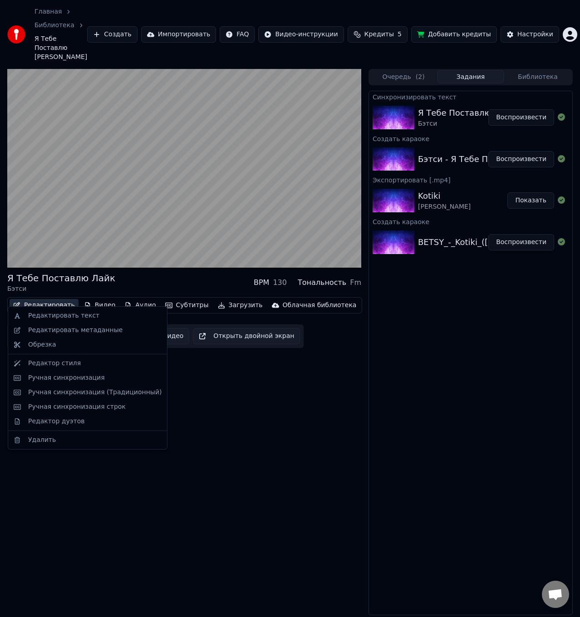
click at [211, 404] on div "Я Тебе Поставлю Лайк Бэтси BPM 130 Тональность Fm Редактировать Видео Аудио Суб…" at bounding box center [184, 342] width 354 height 546
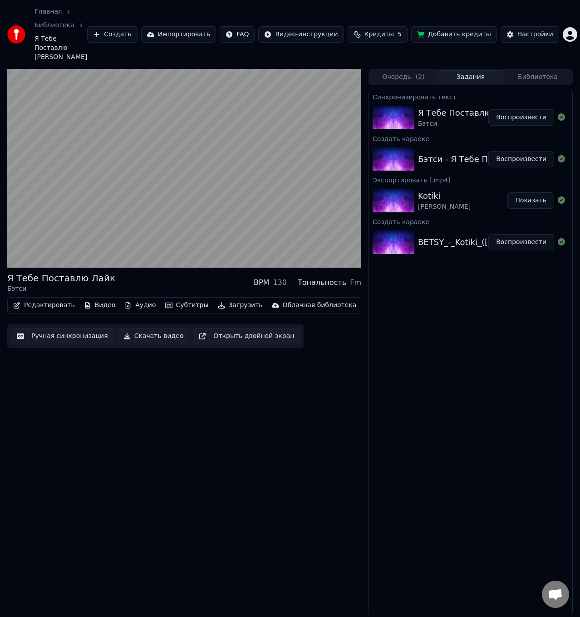
click at [137, 299] on button "Аудио" at bounding box center [140, 305] width 39 height 13
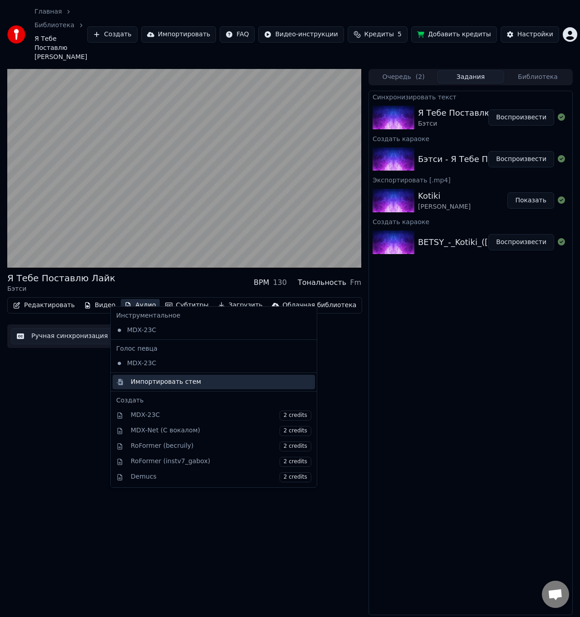
click at [189, 381] on div "Импортировать стем" at bounding box center [166, 381] width 70 height 9
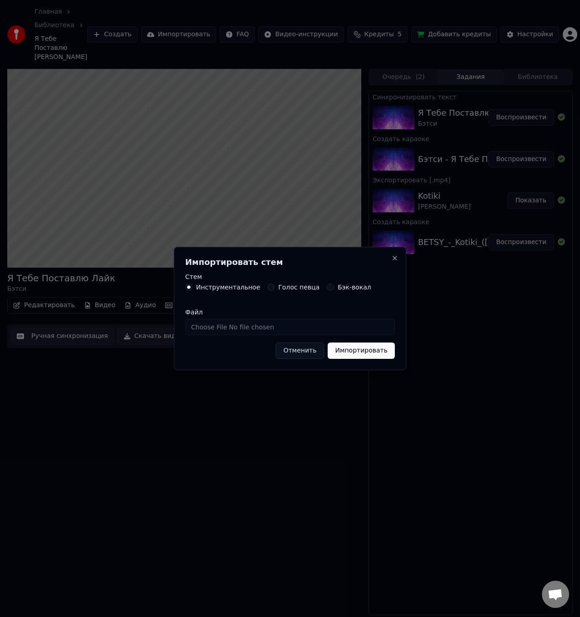
click at [268, 325] on input "Файл" at bounding box center [290, 327] width 210 height 16
type input "**********"
click at [348, 349] on button "Импортировать" at bounding box center [361, 350] width 67 height 16
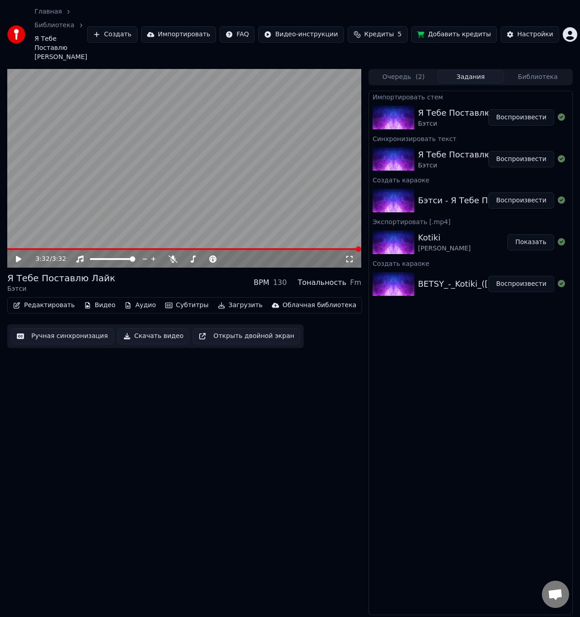
click at [514, 109] on button "Воспроизвести" at bounding box center [521, 117] width 66 height 16
click at [87, 299] on button "Видео" at bounding box center [99, 305] width 39 height 13
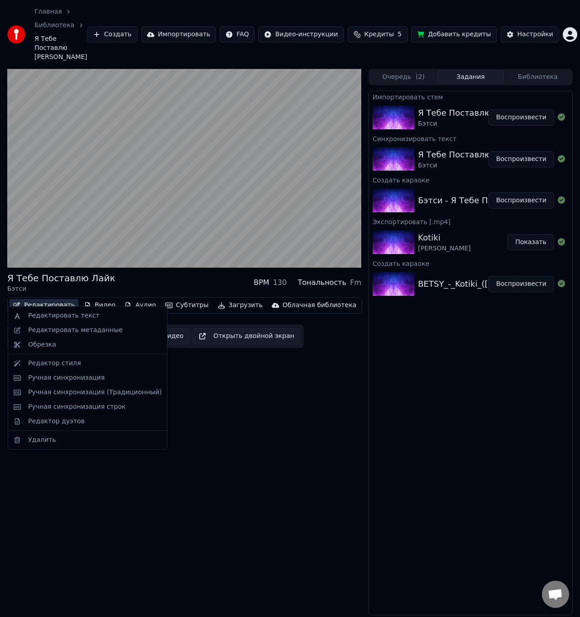
click at [39, 300] on button "Редактировать" at bounding box center [44, 305] width 69 height 13
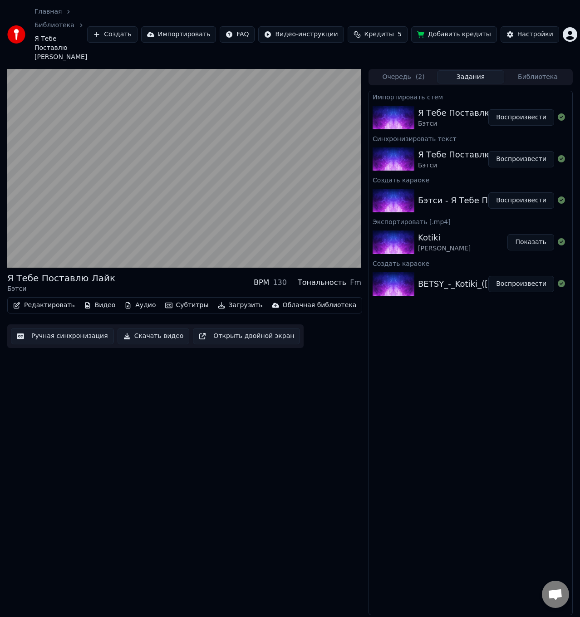
click at [44, 299] on button "Редактировать" at bounding box center [44, 305] width 69 height 13
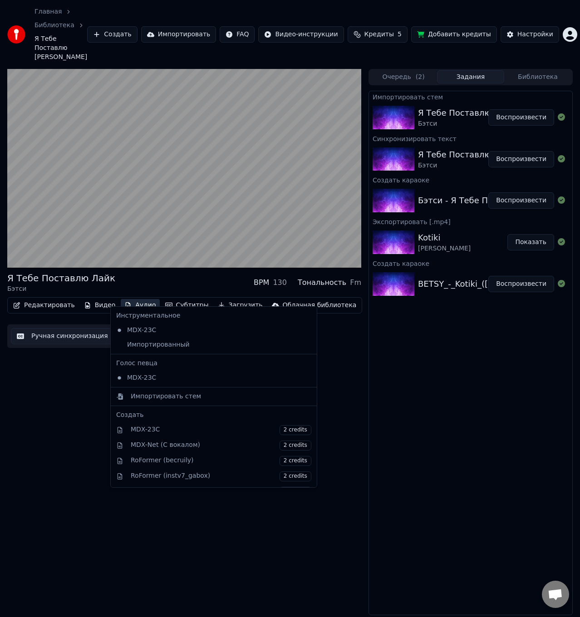
click at [137, 299] on button "Аудио" at bounding box center [140, 305] width 39 height 13
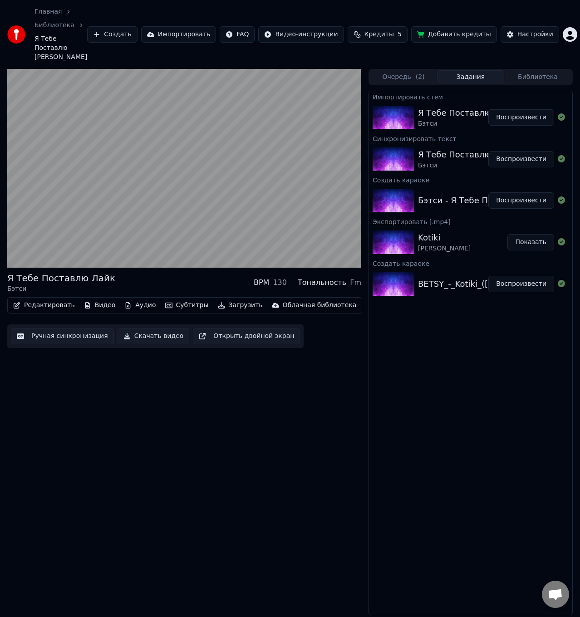
click at [136, 299] on button "Аудио" at bounding box center [140, 305] width 39 height 13
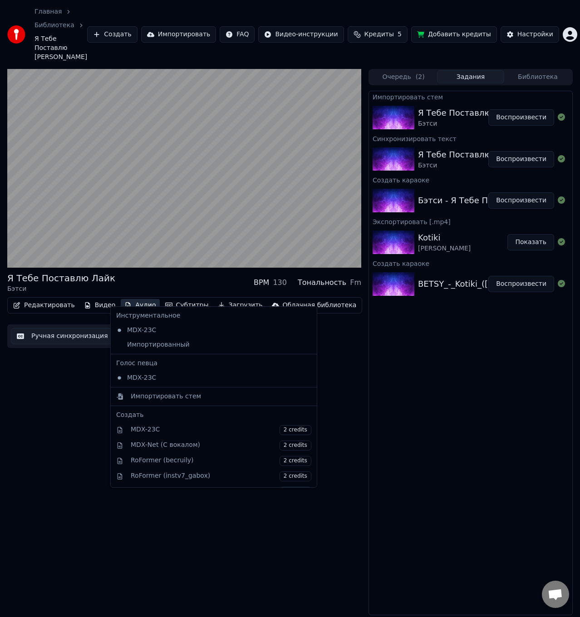
click at [305, 378] on icon at bounding box center [310, 377] width 10 height 7
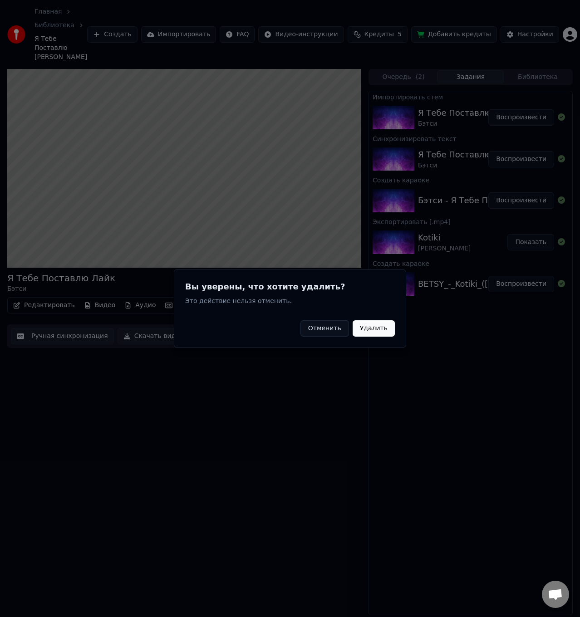
click at [316, 329] on button "Отменить" at bounding box center [324, 328] width 49 height 16
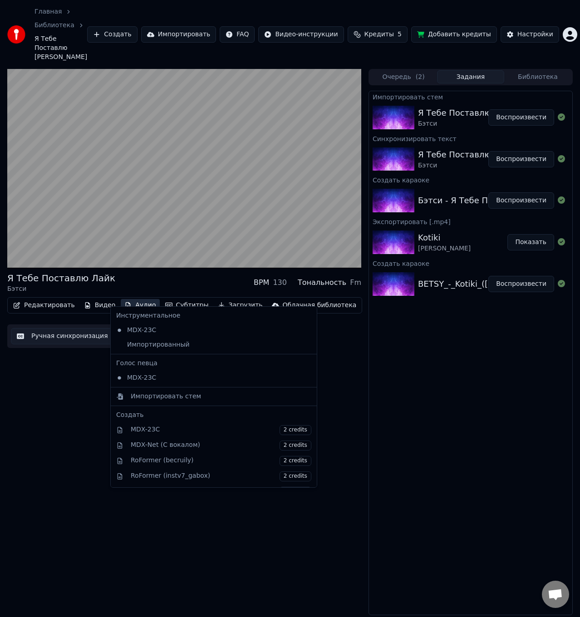
click at [132, 299] on button "Аудио" at bounding box center [140, 305] width 39 height 13
click at [305, 378] on icon at bounding box center [310, 377] width 10 height 7
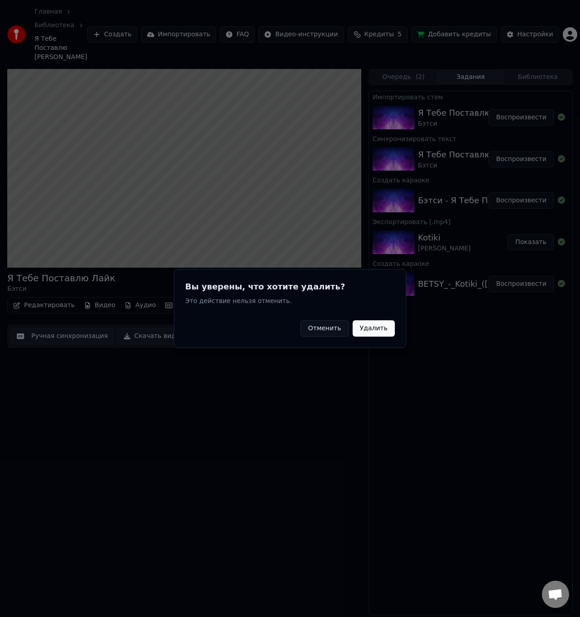
click at [365, 331] on button "Удалить" at bounding box center [373, 328] width 42 height 16
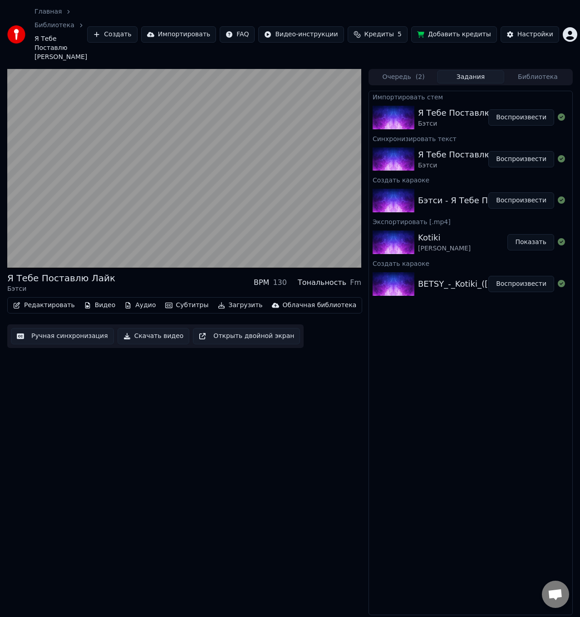
click at [135, 299] on button "Аудио" at bounding box center [140, 305] width 39 height 13
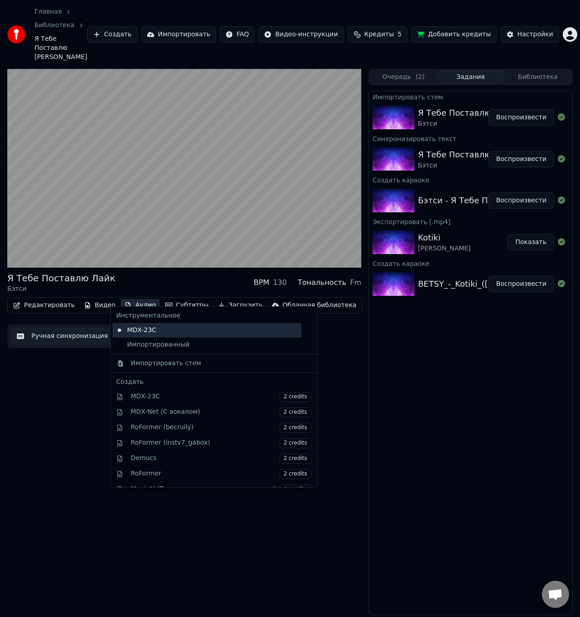
click at [259, 328] on div "MDX-23C" at bounding box center [206, 330] width 189 height 15
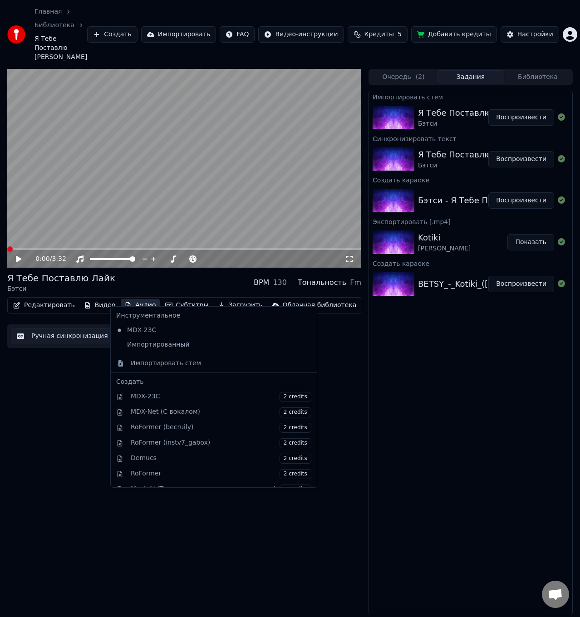
click at [134, 299] on button "Аудио" at bounding box center [140, 305] width 39 height 13
click at [142, 333] on div "MDX-23C" at bounding box center [206, 330] width 189 height 15
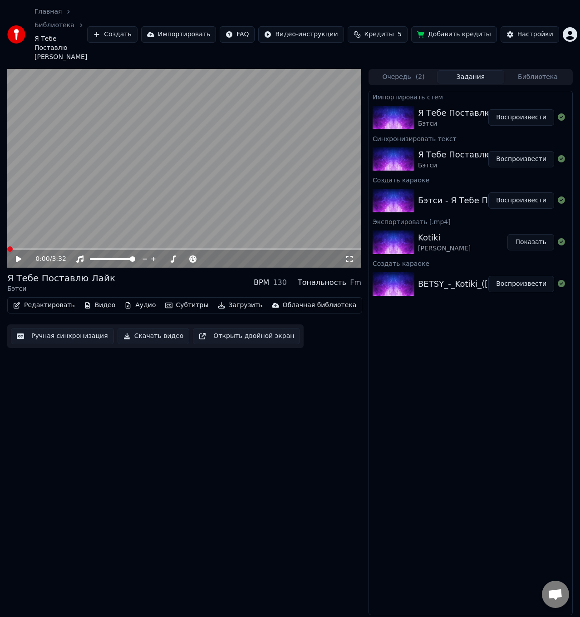
click at [150, 184] on video at bounding box center [184, 168] width 354 height 199
click at [19, 255] on icon at bounding box center [25, 258] width 21 height 7
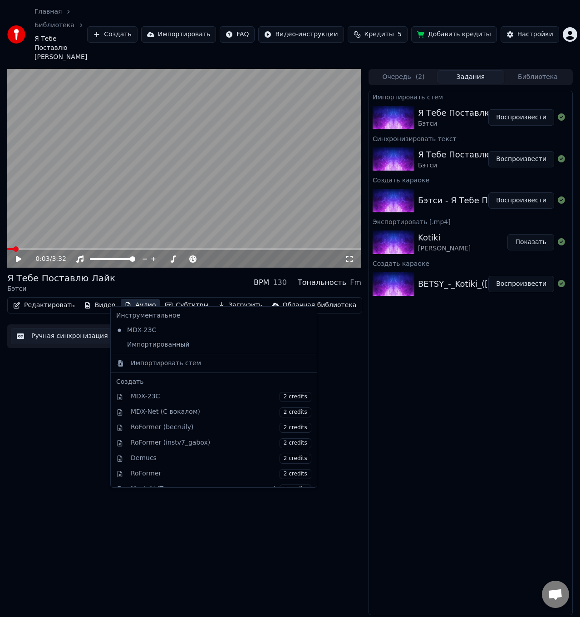
click at [134, 299] on button "Аудио" at bounding box center [140, 305] width 39 height 13
click at [193, 343] on div "Импортированный" at bounding box center [206, 344] width 189 height 15
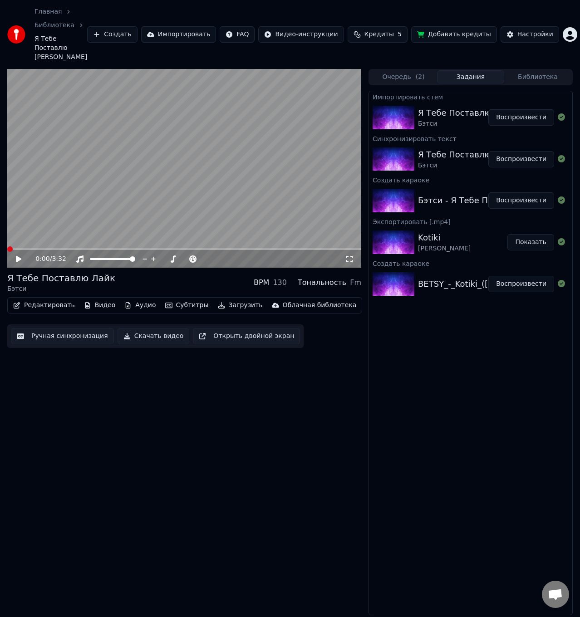
click at [16, 255] on icon at bounding box center [25, 258] width 21 height 7
click at [63, 250] on div "0:22 / 3:32" at bounding box center [184, 259] width 354 height 18
click at [73, 238] on video at bounding box center [184, 168] width 354 height 199
click at [77, 248] on span at bounding box center [184, 249] width 354 height 2
click at [18, 256] on icon at bounding box center [18, 259] width 5 height 6
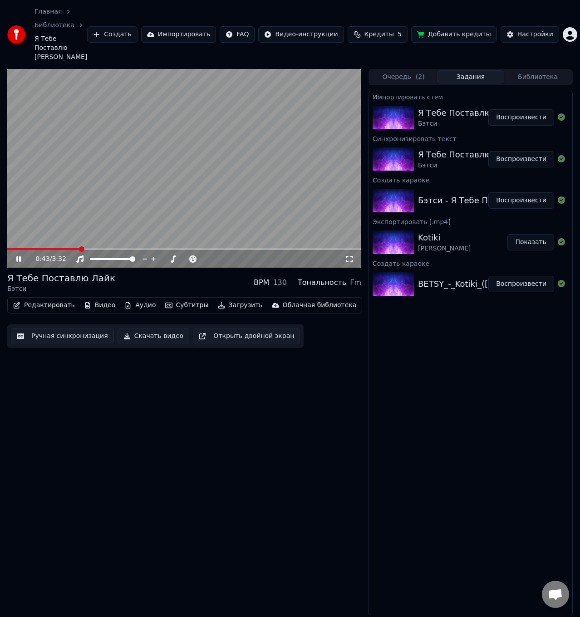
click at [113, 238] on video at bounding box center [184, 168] width 354 height 199
click at [117, 248] on span at bounding box center [184, 249] width 354 height 2
click at [19, 256] on icon at bounding box center [18, 259] width 5 height 6
click at [142, 299] on button "Аудио" at bounding box center [140, 305] width 39 height 13
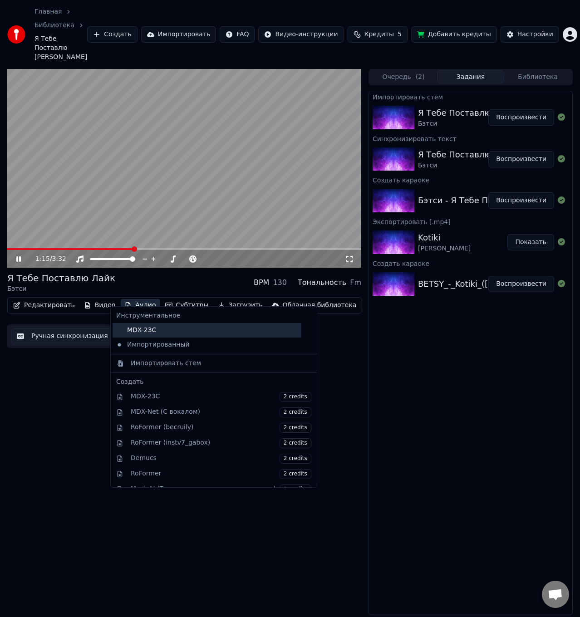
click at [150, 330] on div "MDX-23C" at bounding box center [206, 330] width 189 height 15
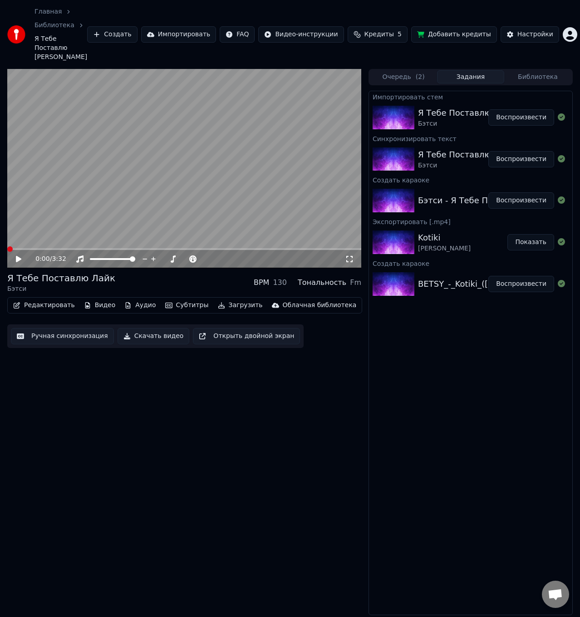
click at [21, 255] on icon at bounding box center [25, 258] width 21 height 7
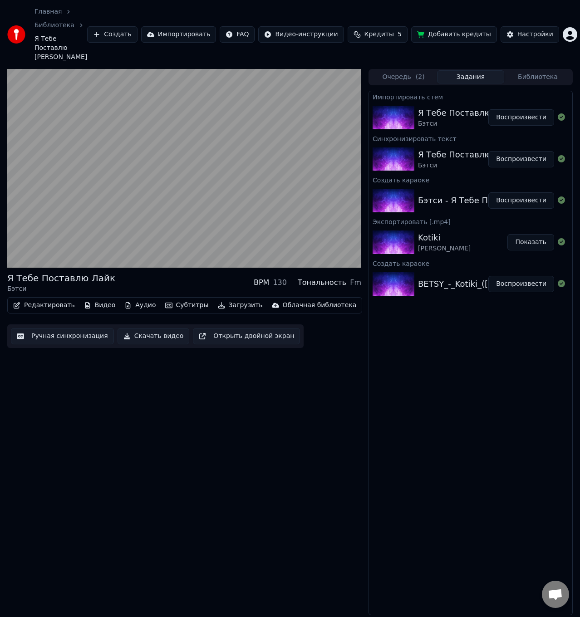
click at [152, 328] on button "Скачать видео" at bounding box center [153, 336] width 72 height 16
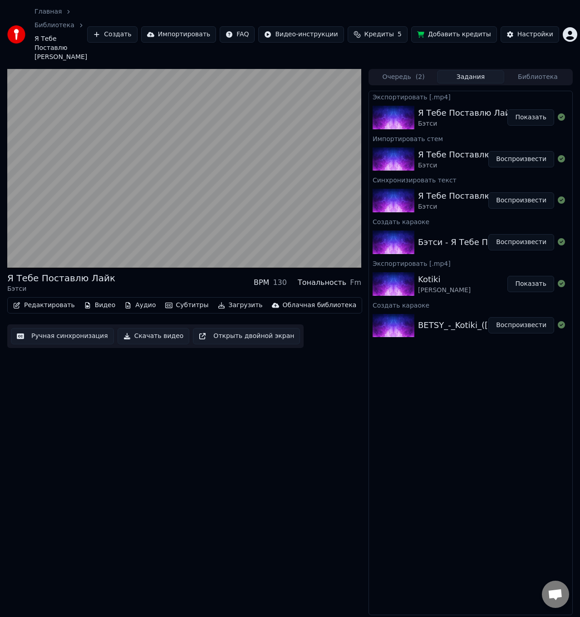
click at [536, 109] on button "Показать" at bounding box center [530, 117] width 47 height 16
click at [73, 391] on div "Я Тебе Поставлю Лайк Бэтси BPM 130 Тональность Fm Редактировать Видео Аудио Суб…" at bounding box center [184, 342] width 354 height 546
click at [137, 29] on button "Создать" at bounding box center [112, 34] width 50 height 16
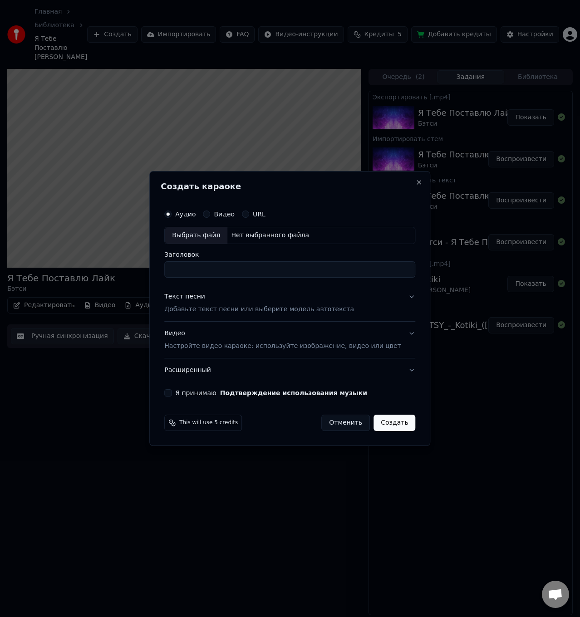
click at [227, 232] on div "Выбрать файл" at bounding box center [196, 235] width 63 height 16
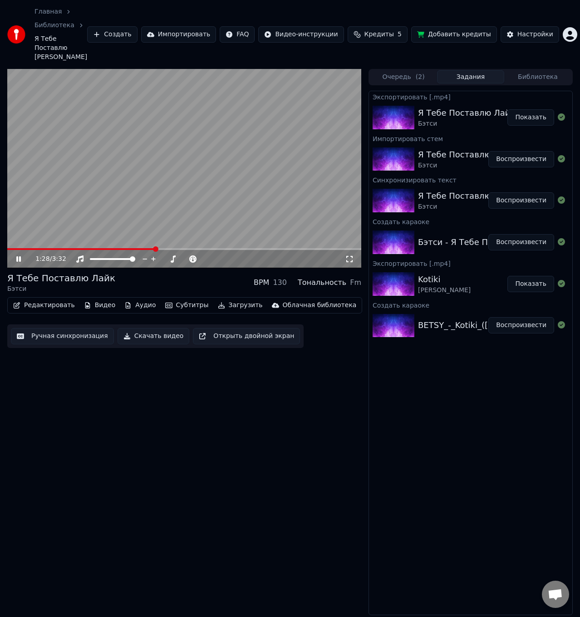
click at [166, 189] on video at bounding box center [184, 168] width 354 height 199
click at [133, 30] on button "Создать" at bounding box center [112, 34] width 50 height 16
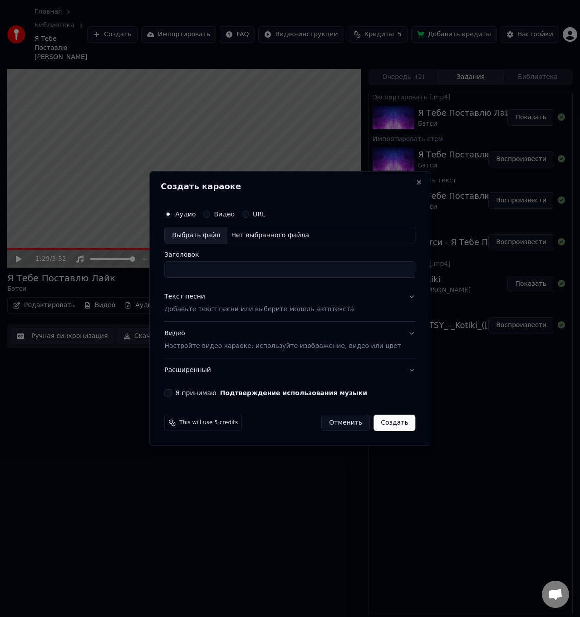
click at [259, 231] on div "Нет выбранного файла" at bounding box center [269, 235] width 85 height 9
drag, startPoint x: 323, startPoint y: 269, endPoint x: 219, endPoint y: 284, distance: 105.8
click at [219, 284] on div "**********" at bounding box center [290, 300] width 258 height 199
type input "**********"
click at [244, 310] on p "Добавьте текст песни или выберите модель автотекста" at bounding box center [259, 309] width 190 height 9
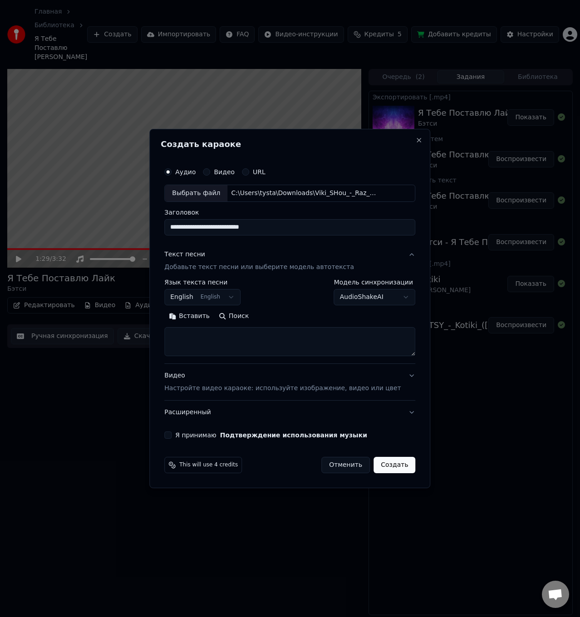
click at [195, 331] on textarea at bounding box center [289, 341] width 251 height 29
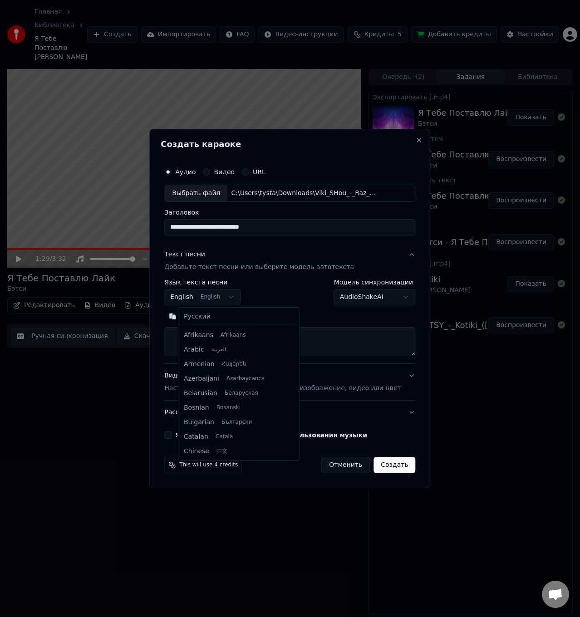
click at [221, 298] on body "Главная Библиотека Я Тебе Поставлю Лайк • Бэтси Создать Импортировать FAQ Видео…" at bounding box center [290, 308] width 580 height 617
select select "**"
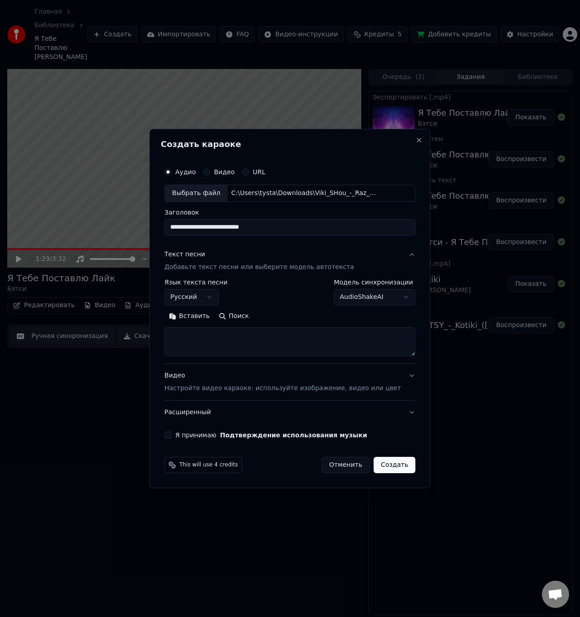
click at [201, 338] on textarea at bounding box center [289, 341] width 251 height 29
click at [206, 313] on button "Вставить" at bounding box center [189, 316] width 50 height 15
click at [272, 382] on div "Видео Настройте видео караоке: используйте изображение, видео или цвет" at bounding box center [282, 382] width 236 height 22
type textarea "**********"
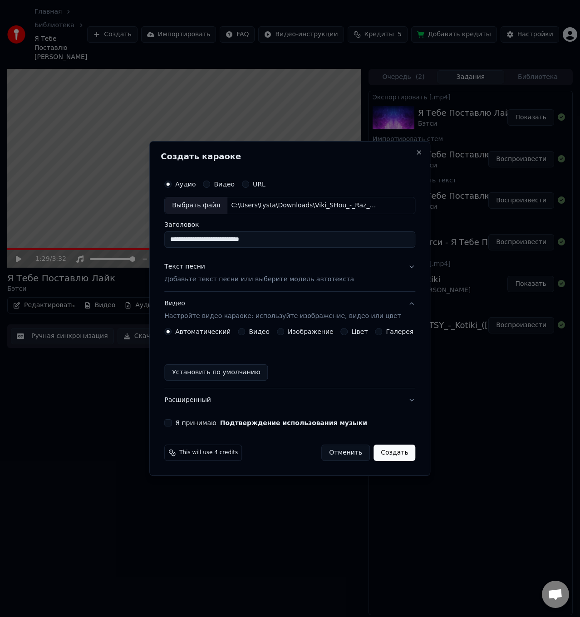
click at [262, 331] on label "Видео" at bounding box center [259, 331] width 21 height 6
click at [245, 331] on button "Видео" at bounding box center [241, 331] width 7 height 7
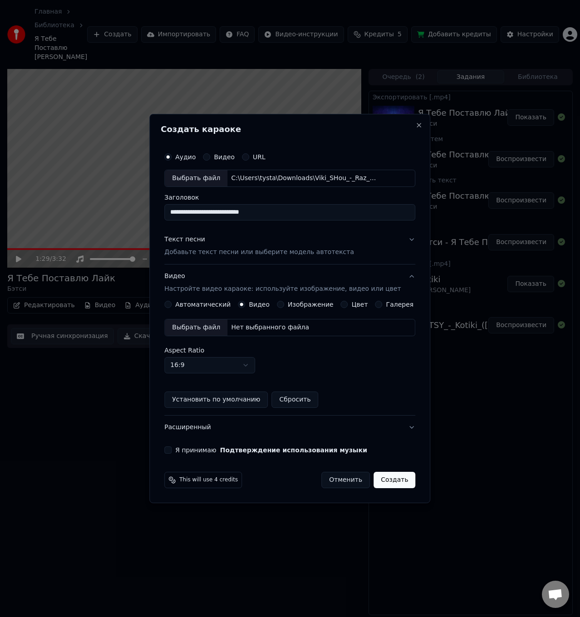
click at [280, 325] on div "Нет выбранного файла" at bounding box center [269, 327] width 85 height 9
click at [171, 449] on button "Я принимаю Подтверждение использования музыки" at bounding box center [167, 449] width 7 height 7
click at [404, 427] on button "Расширенный" at bounding box center [289, 428] width 251 height 24
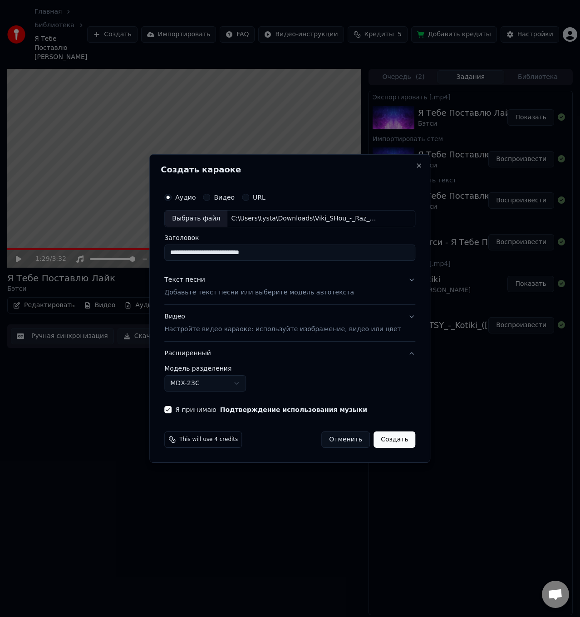
click at [250, 382] on body "Главная Библиотека Я Тебе Поставлю Лайк • Бэтси Создать Импортировать FAQ Видео…" at bounding box center [290, 308] width 580 height 617
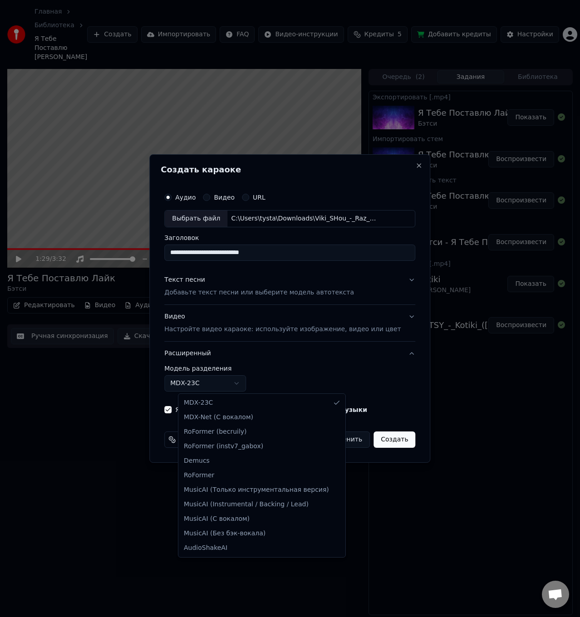
click at [323, 363] on body "Главная Библиотека Я Тебе Поставлю Лайк • Бэтси Создать Импортировать FAQ Видео…" at bounding box center [290, 308] width 580 height 617
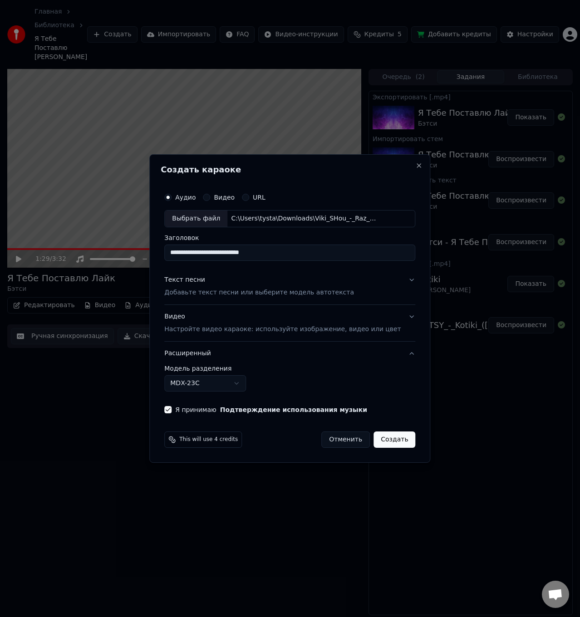
click at [391, 440] on button "Создать" at bounding box center [394, 439] width 42 height 16
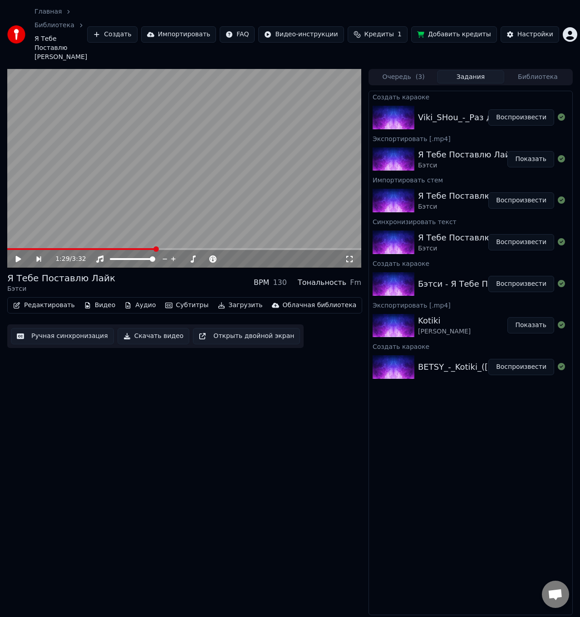
click at [516, 109] on button "Воспроизвести" at bounding box center [521, 117] width 66 height 16
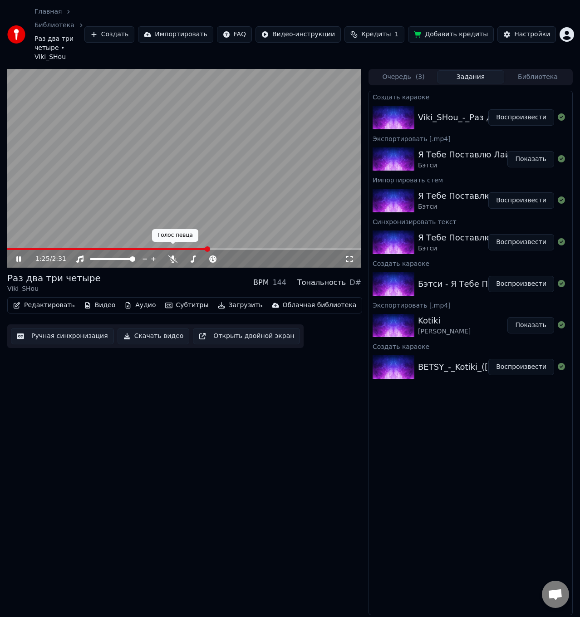
drag, startPoint x: 203, startPoint y: 238, endPoint x: 105, endPoint y: 250, distance: 99.1
click at [105, 250] on div "1:25 / 2:31" at bounding box center [184, 168] width 354 height 199
click at [7, 247] on span at bounding box center [9, 248] width 5 height 5
click at [20, 255] on icon at bounding box center [25, 258] width 21 height 7
click at [211, 167] on video at bounding box center [184, 168] width 354 height 199
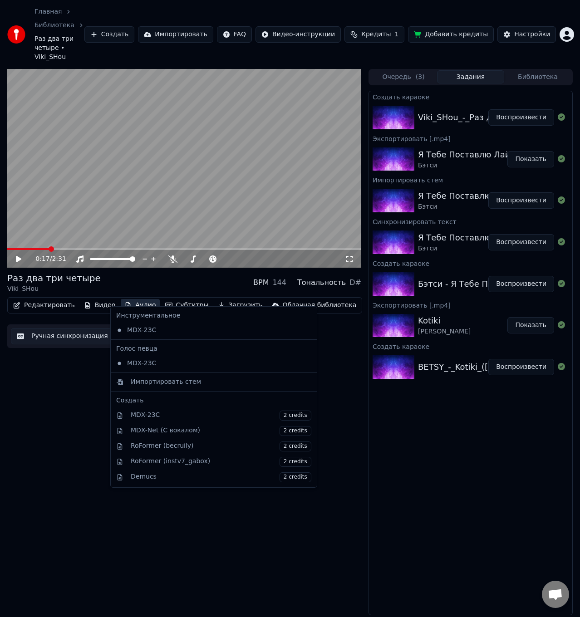
click at [141, 299] on button "Аудио" at bounding box center [140, 305] width 39 height 13
click at [194, 383] on div "Импортировать стем" at bounding box center [221, 381] width 181 height 9
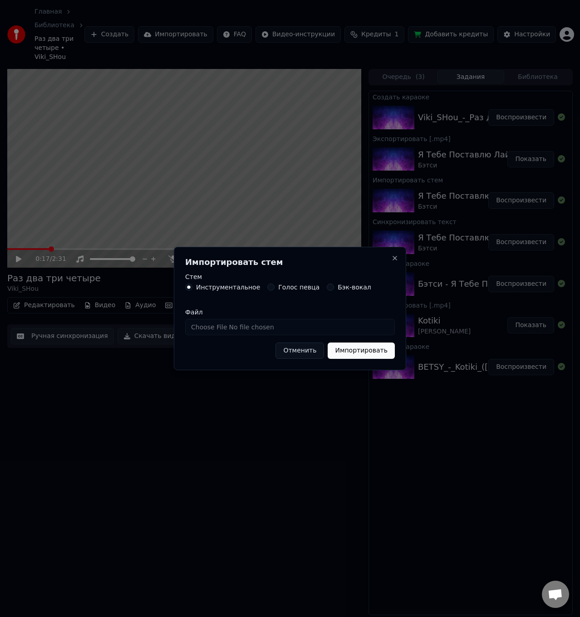
click at [297, 329] on input "Файл" at bounding box center [290, 327] width 210 height 16
type input "**********"
click at [347, 352] on button "Импортировать" at bounding box center [361, 350] width 67 height 16
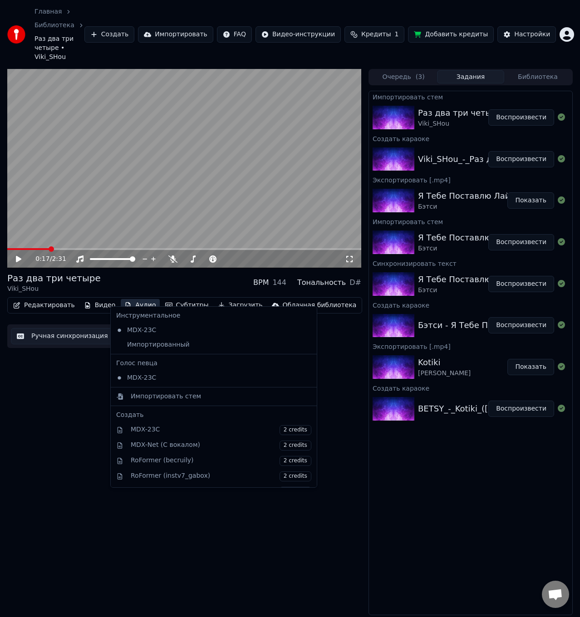
click at [134, 299] on button "Аудио" at bounding box center [140, 305] width 39 height 13
click at [152, 343] on div "Импортированный" at bounding box center [206, 344] width 189 height 15
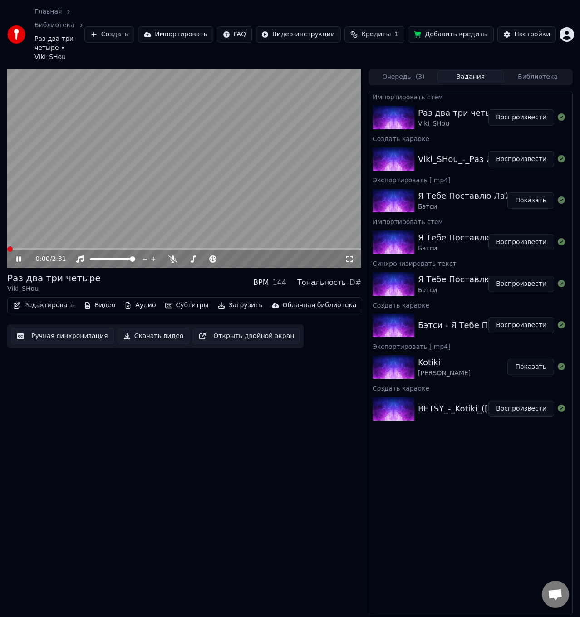
click at [7, 246] on span at bounding box center [9, 248] width 5 height 5
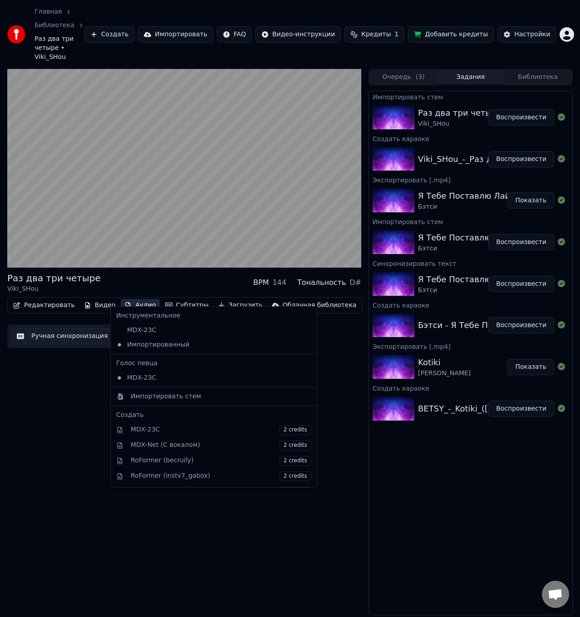
click at [139, 299] on button "Аудио" at bounding box center [140, 305] width 39 height 13
click at [305, 378] on icon at bounding box center [310, 377] width 10 height 7
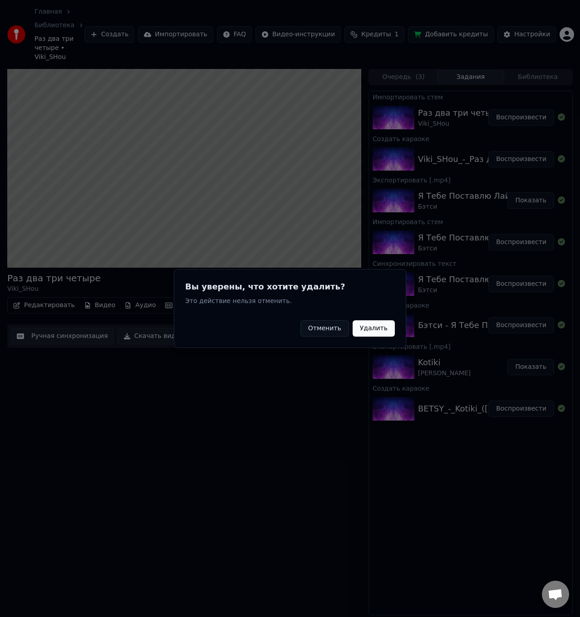
click at [369, 332] on button "Удалить" at bounding box center [373, 328] width 42 height 16
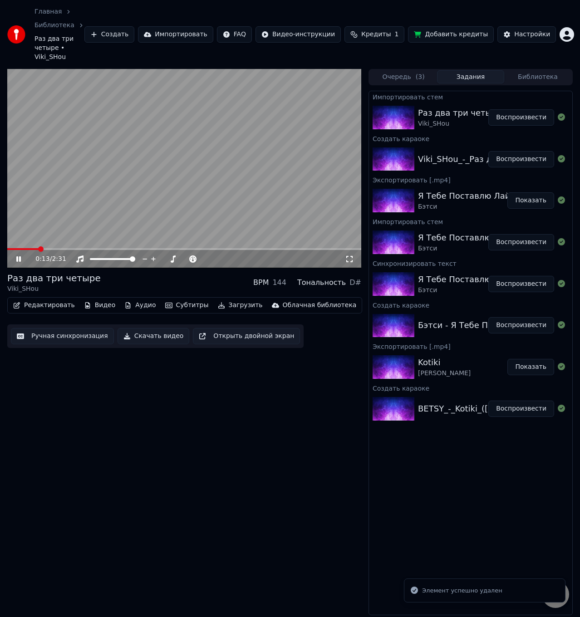
click at [513, 109] on button "Воспроизвести" at bounding box center [521, 117] width 66 height 16
click at [15, 255] on icon at bounding box center [25, 258] width 21 height 7
click at [40, 299] on button "Редактировать" at bounding box center [44, 305] width 69 height 13
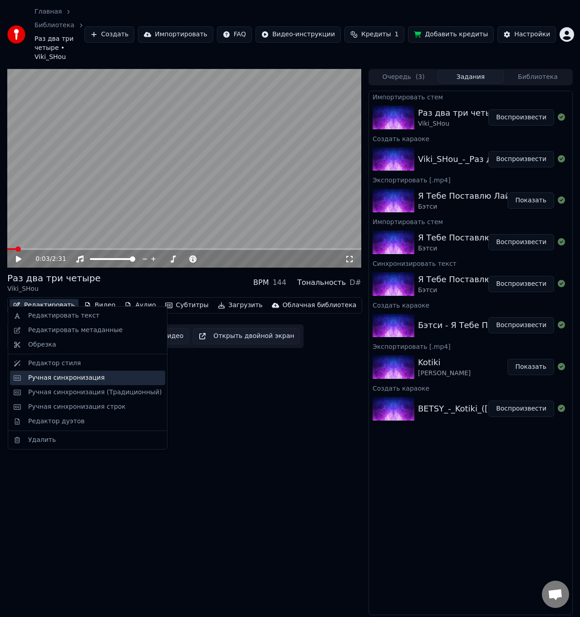
click at [73, 379] on div "Ручная синхронизация" at bounding box center [66, 377] width 77 height 9
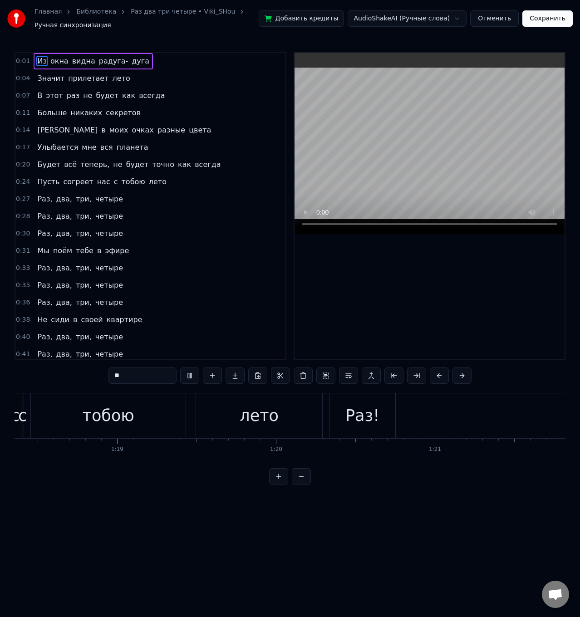
click at [500, 17] on button "Отменить" at bounding box center [494, 18] width 49 height 16
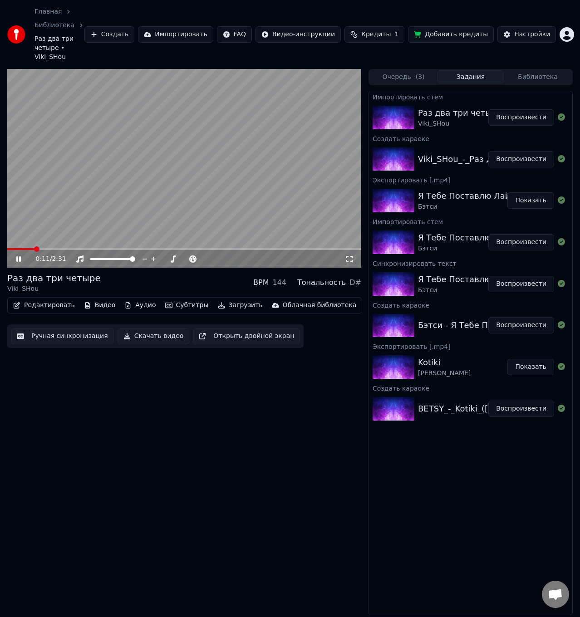
click at [147, 328] on button "Скачать видео" at bounding box center [153, 336] width 72 height 16
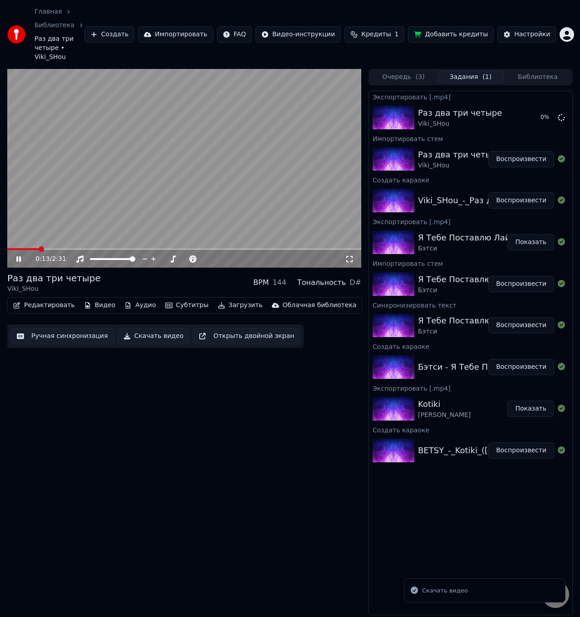
click at [179, 191] on video at bounding box center [184, 168] width 354 height 199
click at [525, 109] on button "Показать" at bounding box center [530, 117] width 47 height 16
click at [56, 403] on div "0:13 / 2:31 Раз два три четыре Viki_SHou BPM 144 Тональность D# Редактировать В…" at bounding box center [184, 342] width 354 height 546
click at [388, 31] on span "Кредиты" at bounding box center [375, 34] width 29 height 9
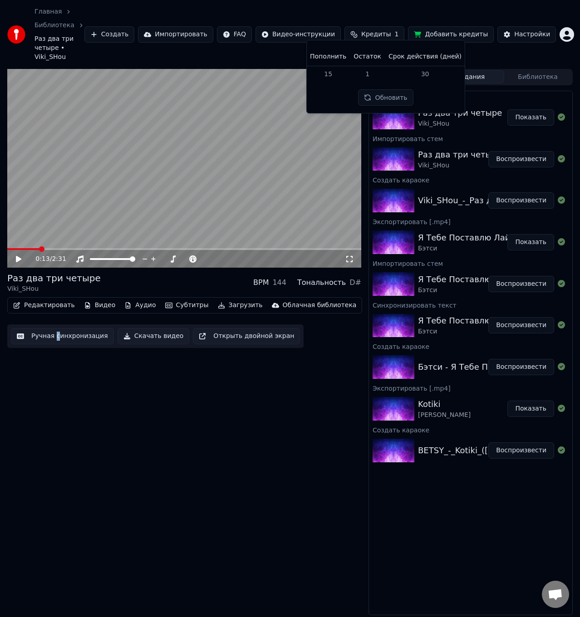
click at [269, 54] on div "Главная Библиотека Раз два три четыре • Viki_SHou Создать Импортировать FAQ Вид…" at bounding box center [290, 34] width 580 height 69
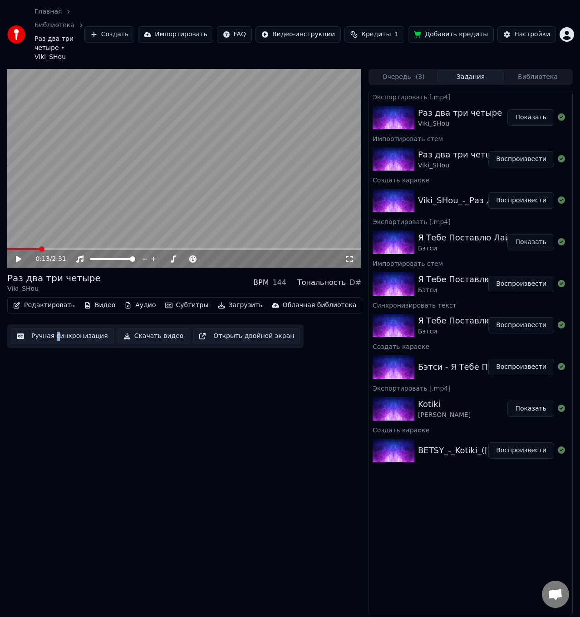
click at [134, 26] on button "Создать" at bounding box center [109, 34] width 50 height 16
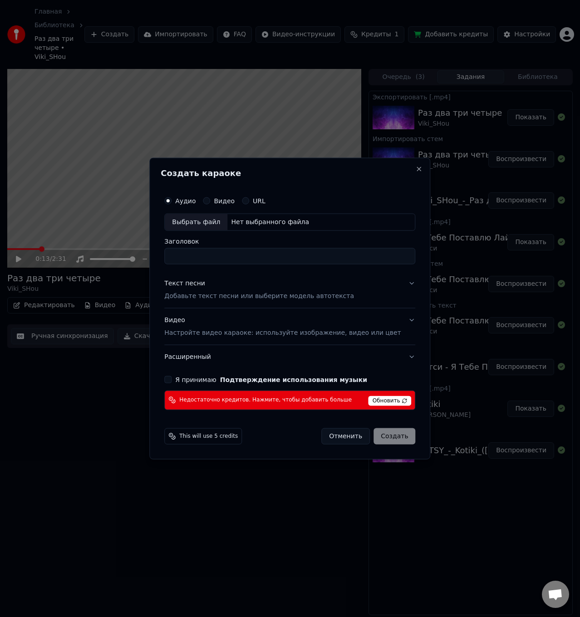
click at [372, 398] on span "Обновить" at bounding box center [389, 401] width 43 height 10
click at [416, 171] on button "Close" at bounding box center [419, 169] width 7 height 7
